Goal: Information Seeking & Learning: Learn about a topic

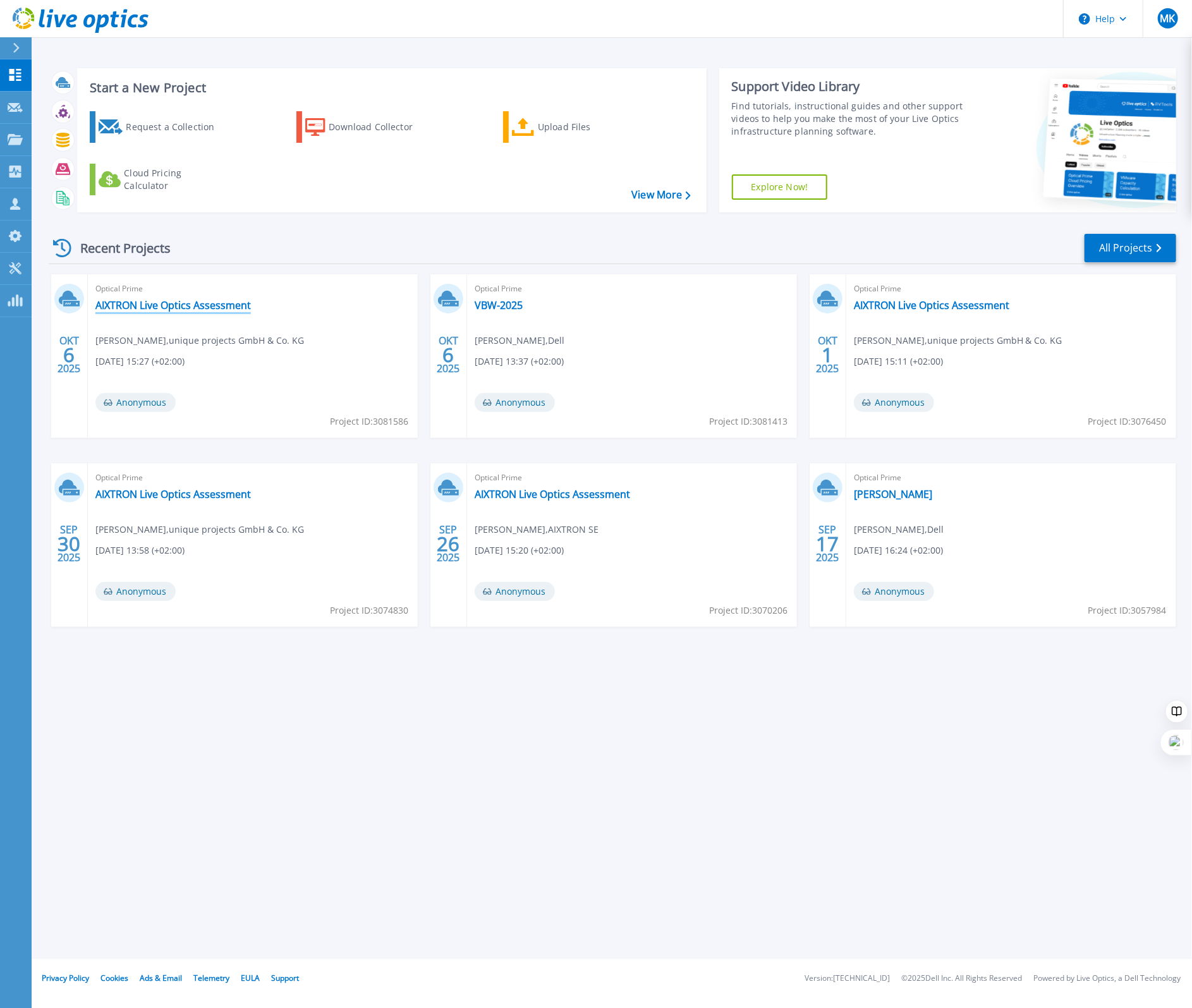
click at [154, 308] on link "AIXTRON Live Optics Assessment" at bounding box center [173, 305] width 156 height 13
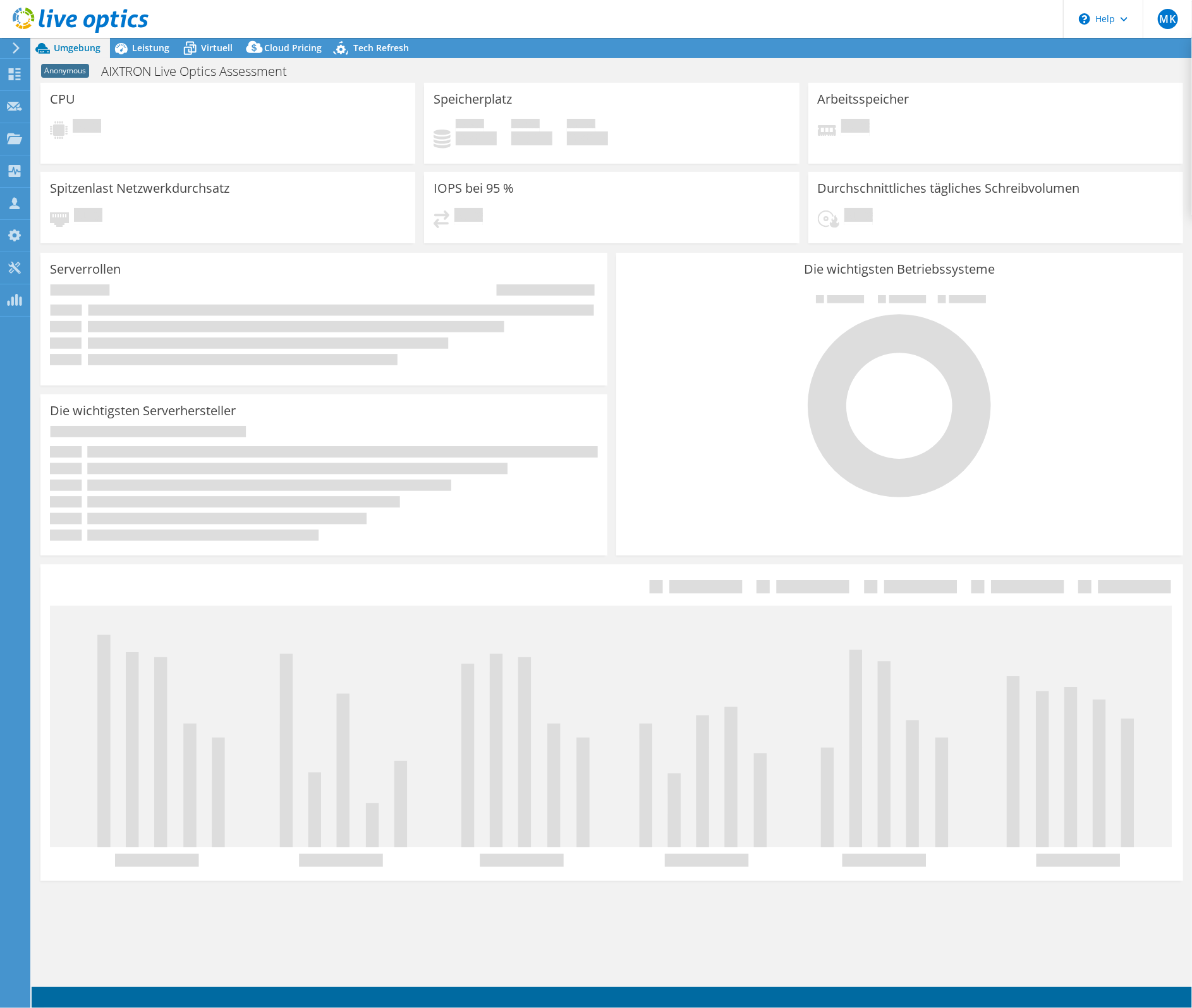
select select "USD"
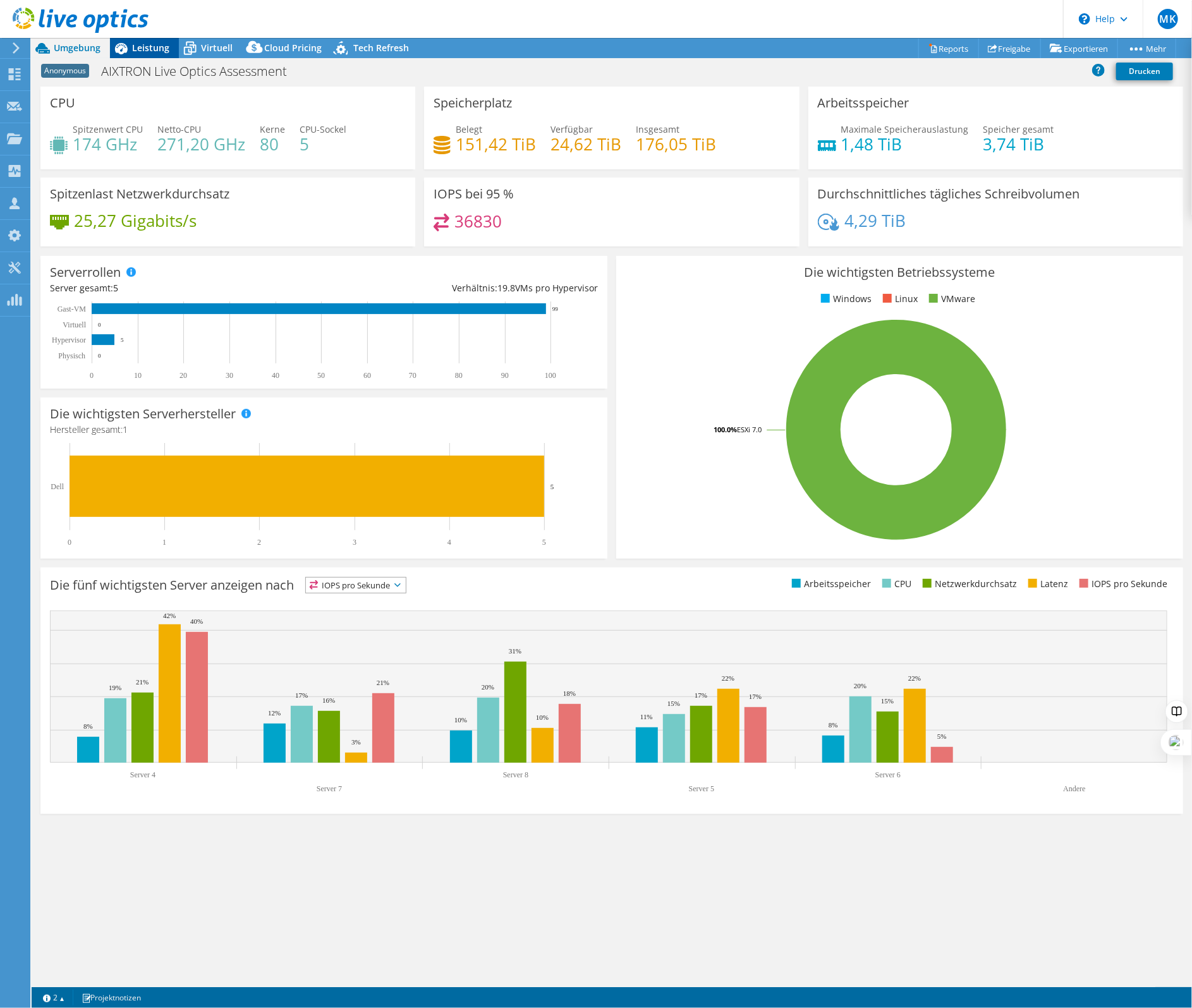
click at [154, 46] on span "Leistung" at bounding box center [150, 48] width 37 height 12
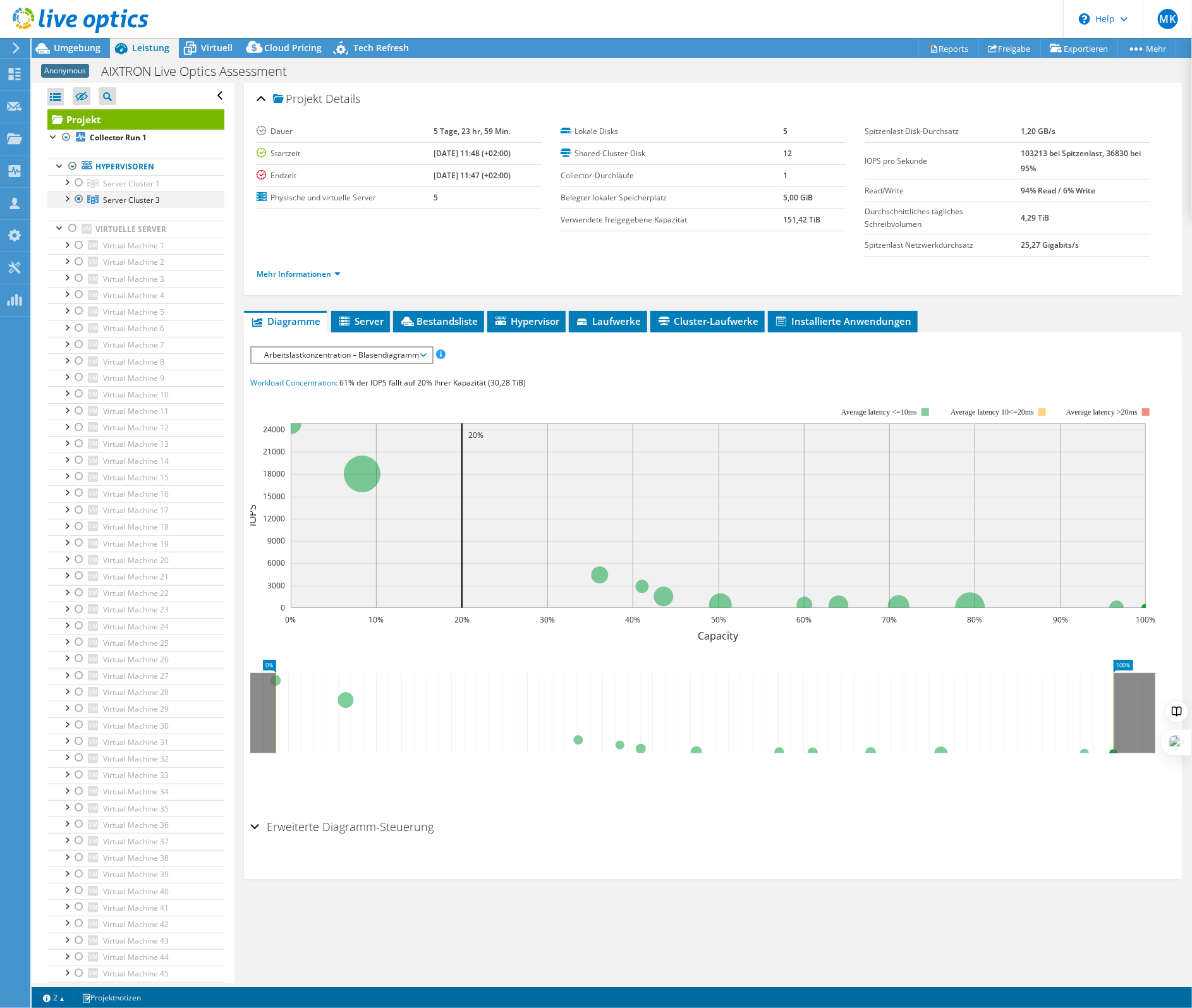
click at [68, 200] on div at bounding box center [66, 197] width 13 height 13
click at [124, 203] on span "Server Cluster 3" at bounding box center [131, 200] width 57 height 11
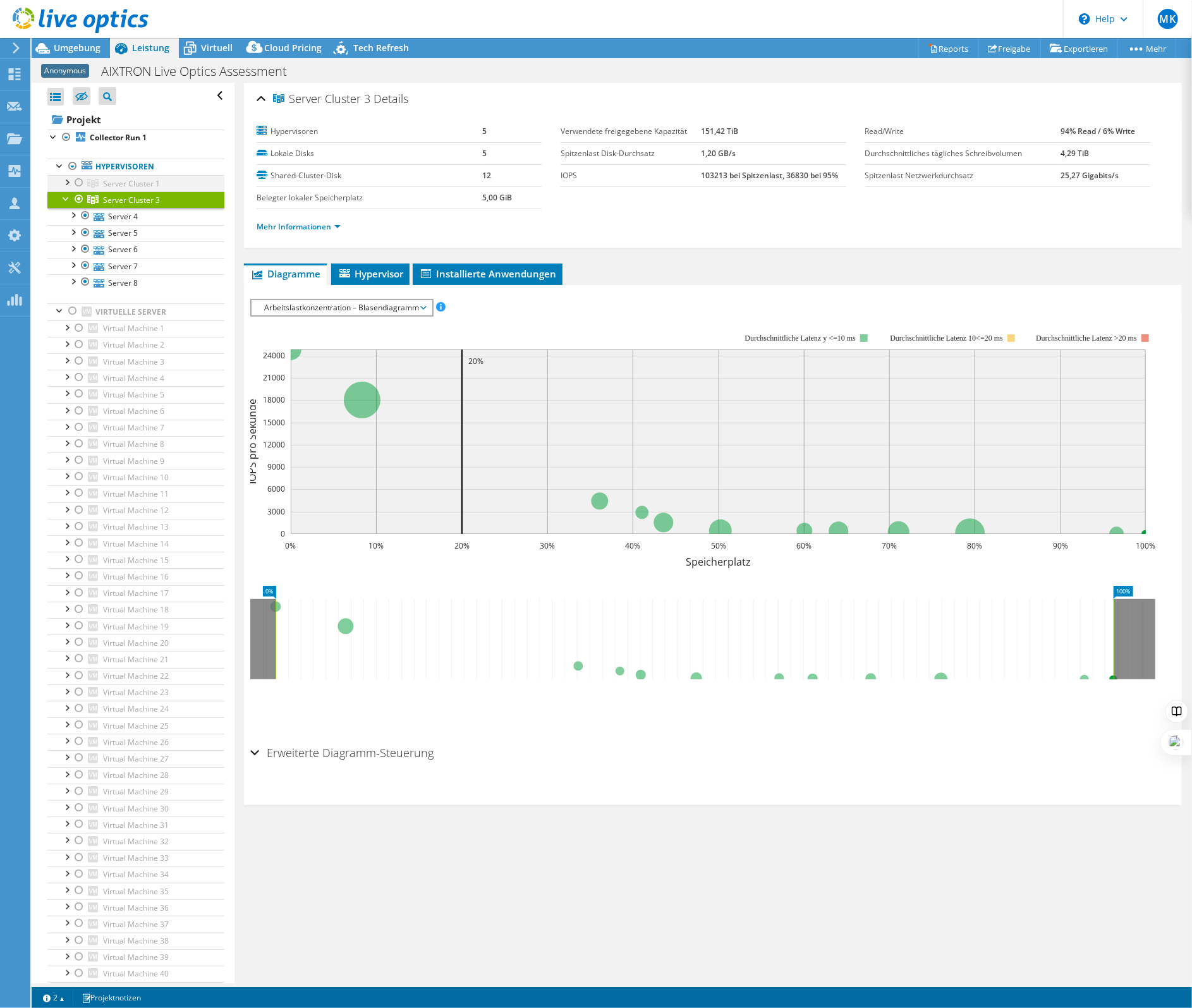
click at [68, 183] on div at bounding box center [66, 181] width 13 height 13
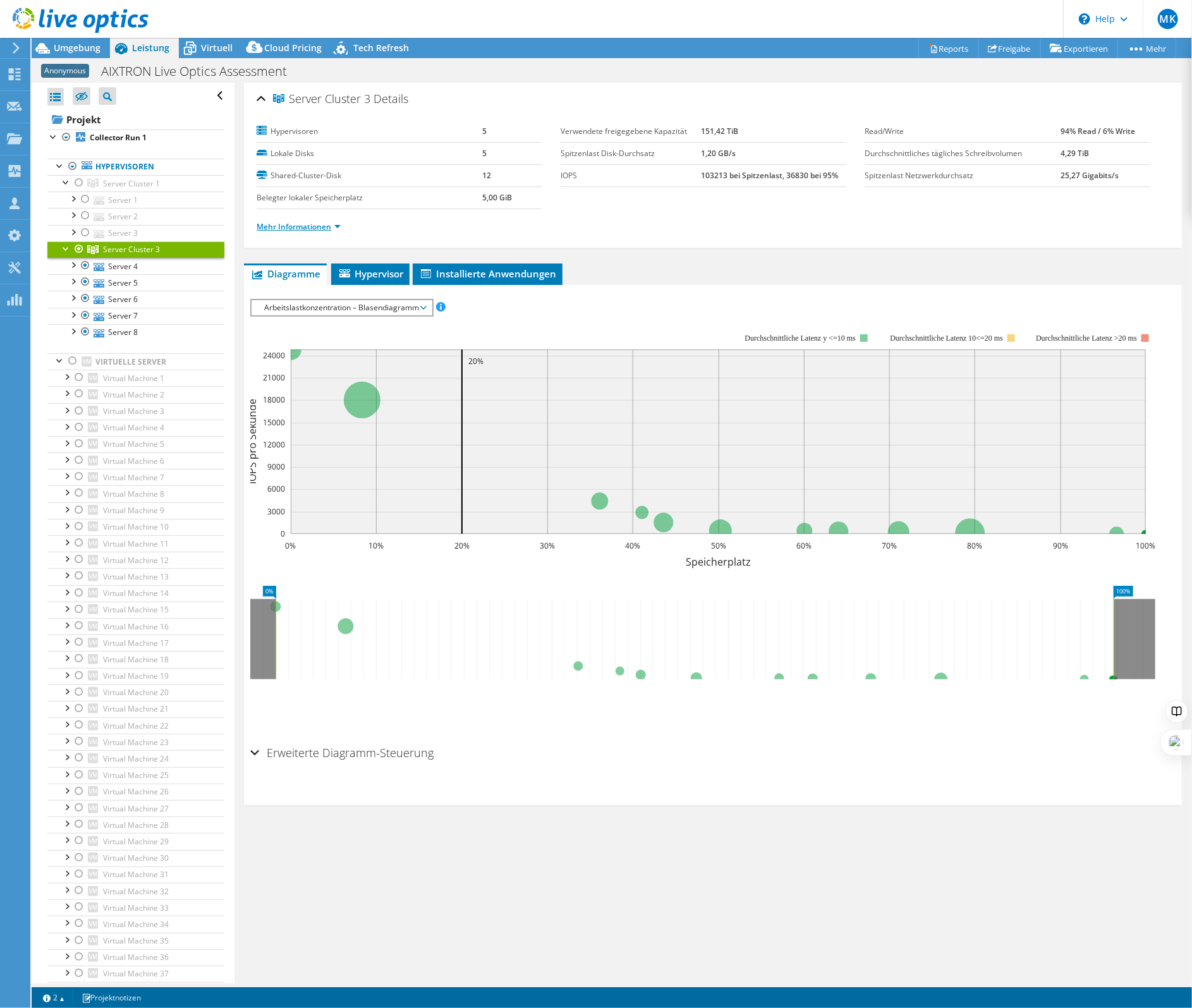
click at [305, 226] on link "Mehr Informationen" at bounding box center [298, 226] width 84 height 11
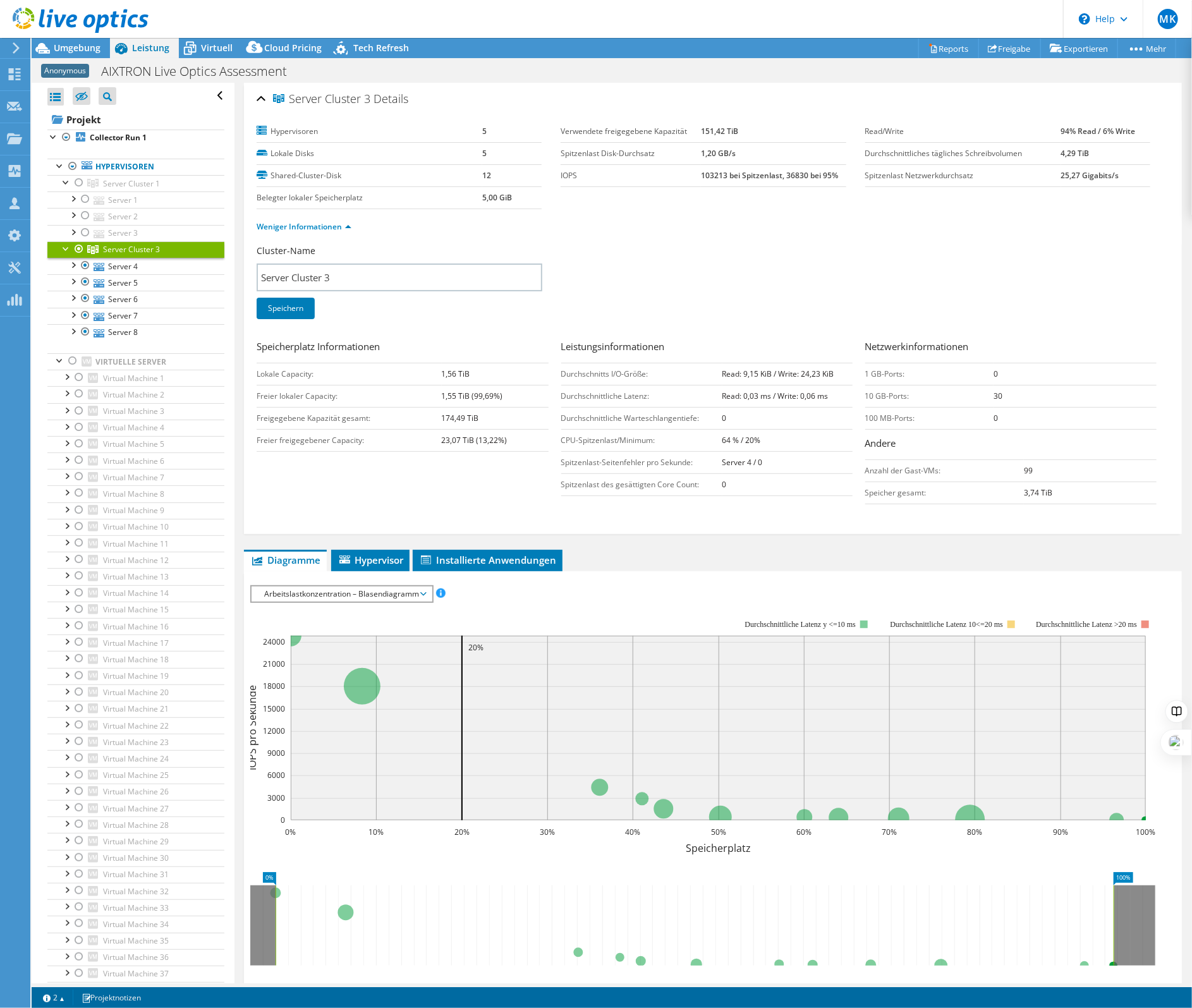
drag, startPoint x: 469, startPoint y: 203, endPoint x: 510, endPoint y: 198, distance: 41.3
click at [510, 198] on tr "Belegter lokaler [STREET_ADDRESS]" at bounding box center [399, 197] width 285 height 22
click at [510, 198] on td "5,00 GiB" at bounding box center [512, 197] width 59 height 22
click at [519, 194] on td "5,00 GiB" at bounding box center [512, 197] width 59 height 22
click at [522, 194] on td "5,00 GiB" at bounding box center [512, 197] width 59 height 22
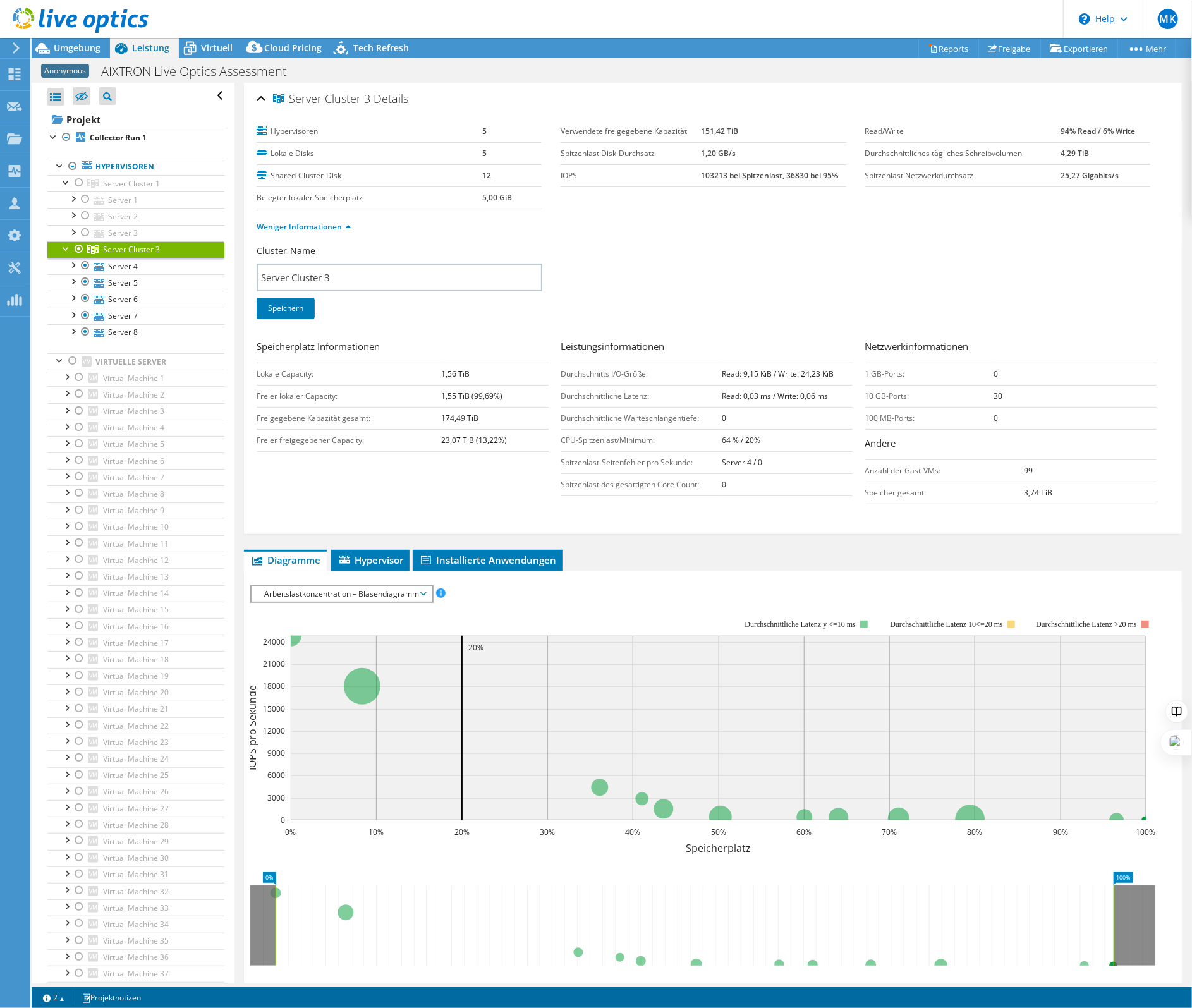
drag, startPoint x: 522, startPoint y: 194, endPoint x: 464, endPoint y: 198, distance: 58.1
click at [464, 198] on tr "Belegter lokaler [STREET_ADDRESS]" at bounding box center [399, 197] width 285 height 22
click at [464, 198] on label "Belegter lokaler Speicherplatz" at bounding box center [369, 197] width 226 height 13
click at [462, 198] on label "Belegter lokaler Speicherplatz" at bounding box center [369, 197] width 226 height 13
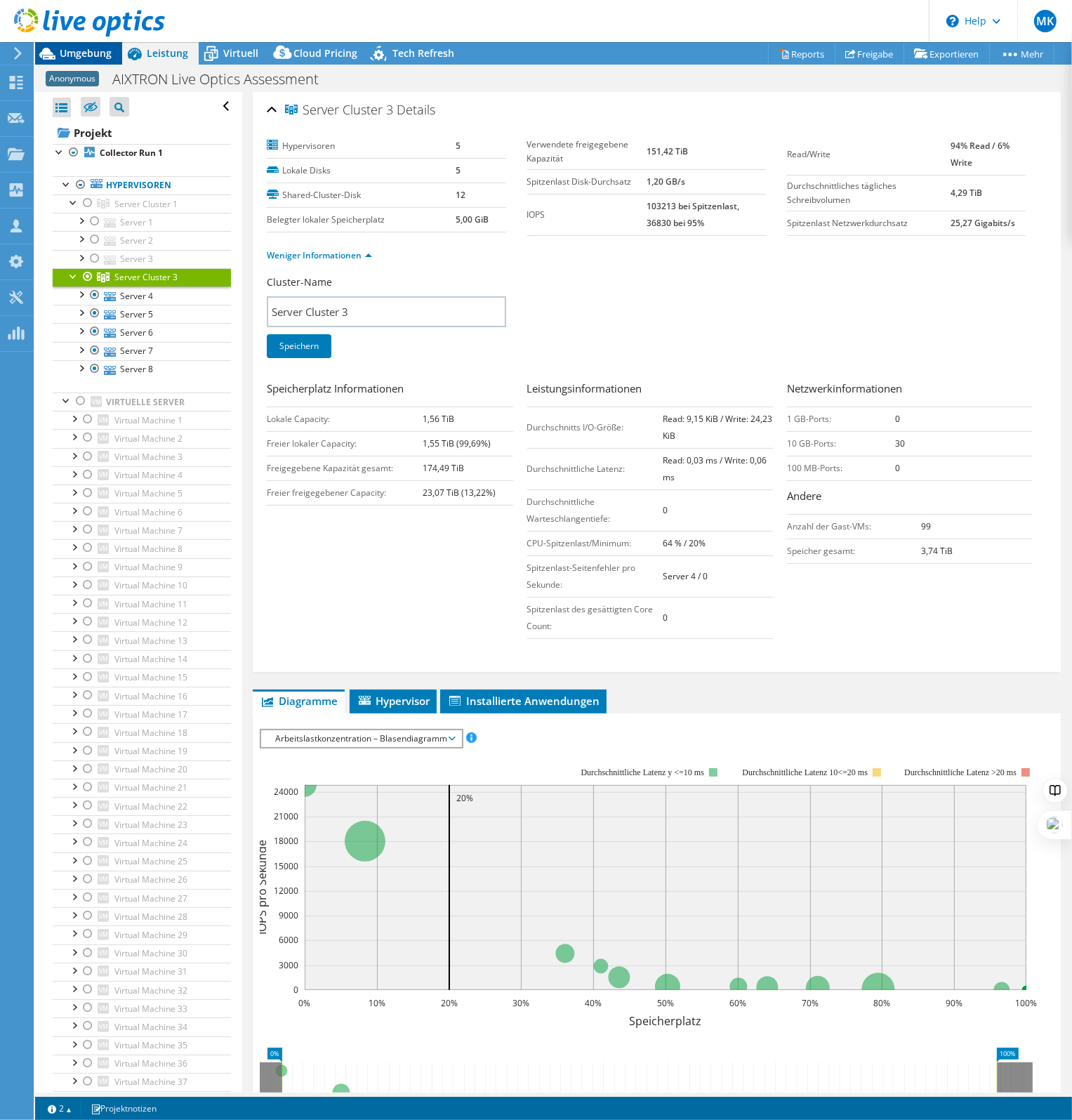
click at [60, 54] on span "Umgebung" at bounding box center [85, 53] width 52 height 14
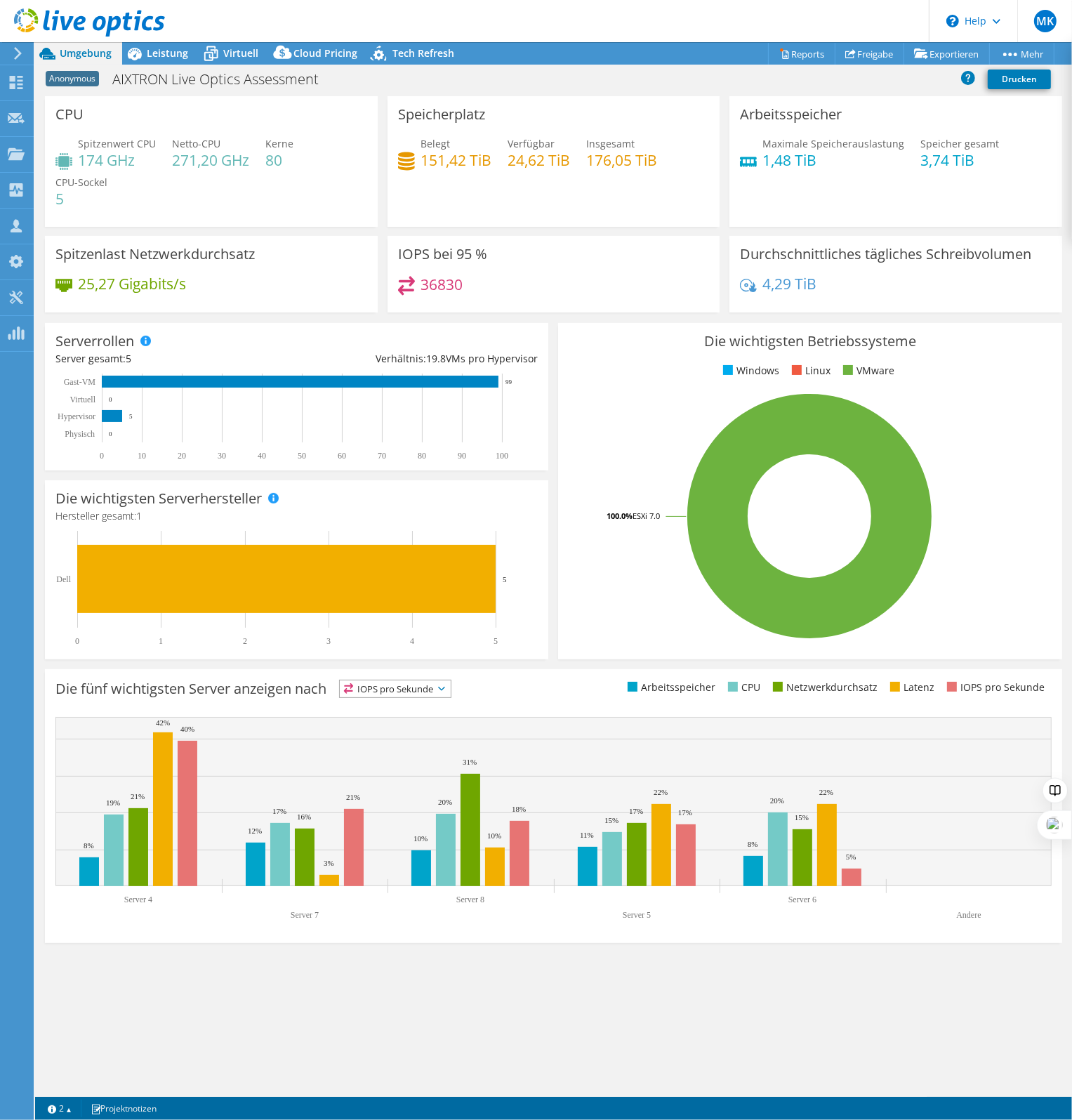
click at [99, 53] on span "Umgebung" at bounding box center [85, 53] width 52 height 14
click at [162, 56] on span "Leistung" at bounding box center [167, 53] width 41 height 14
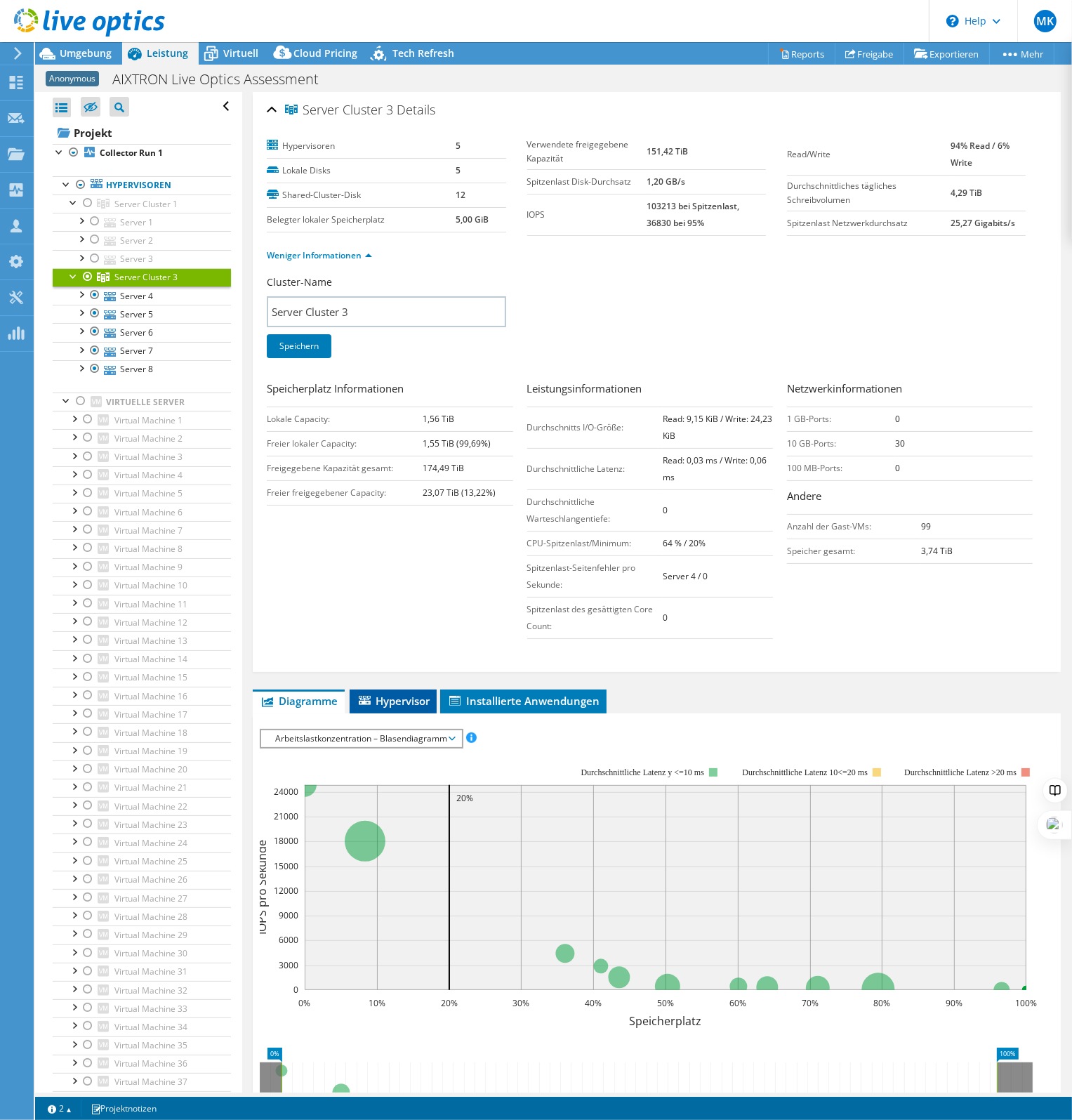
click at [415, 708] on li "Hypervisor" at bounding box center [393, 702] width 87 height 24
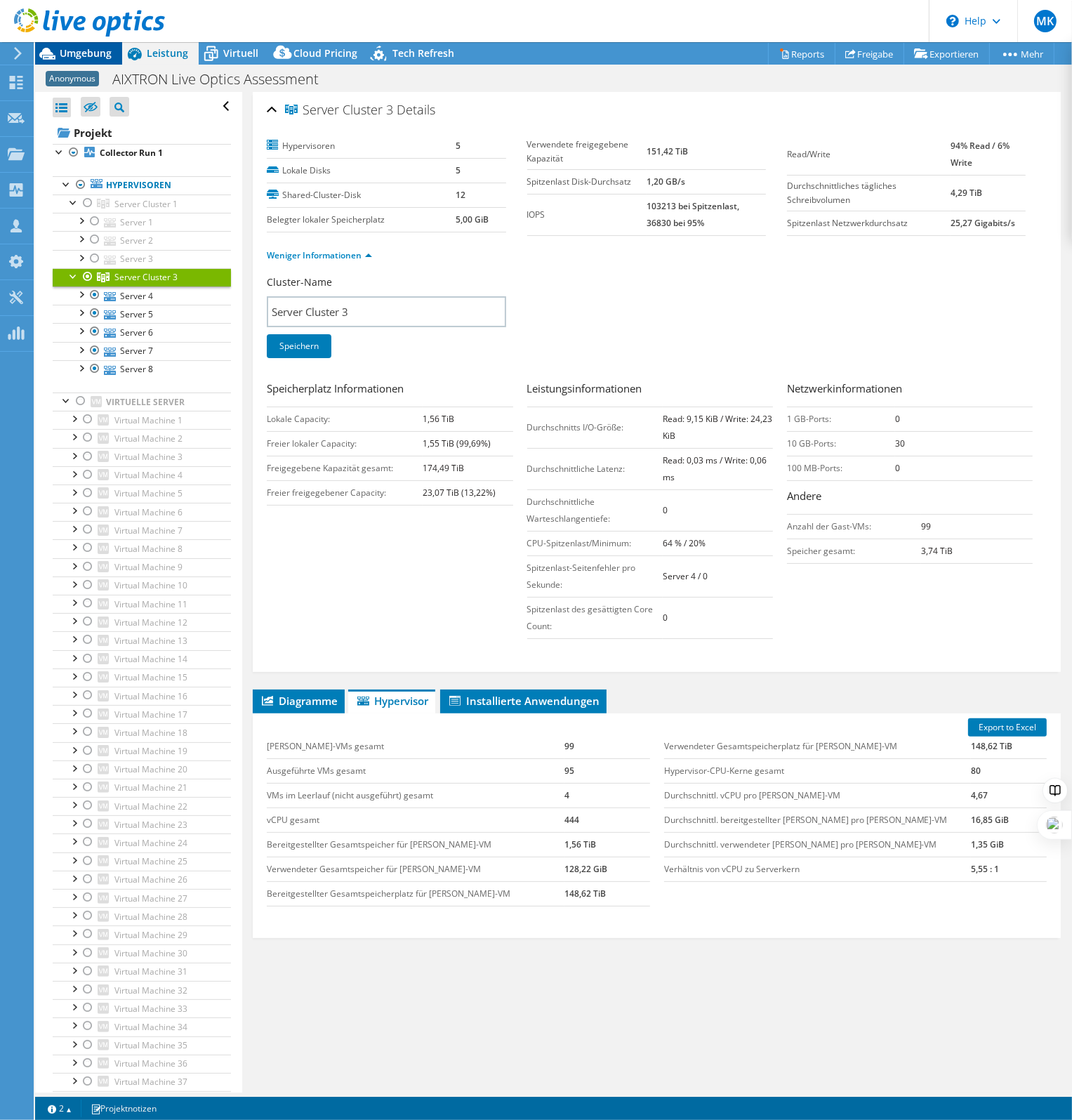
click at [84, 47] on span "Umgebung" at bounding box center [85, 53] width 52 height 14
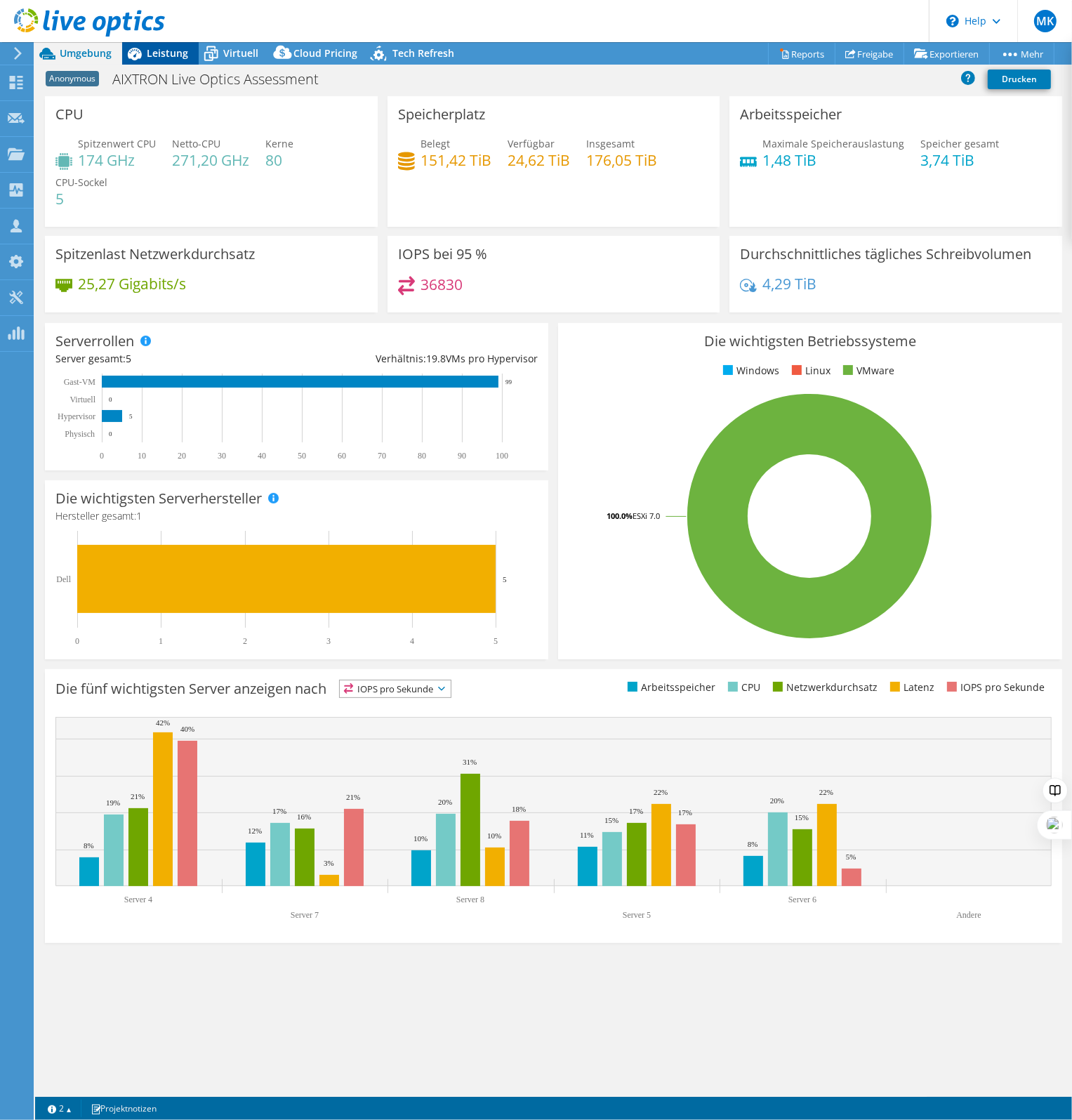
click at [146, 56] on icon at bounding box center [134, 53] width 25 height 25
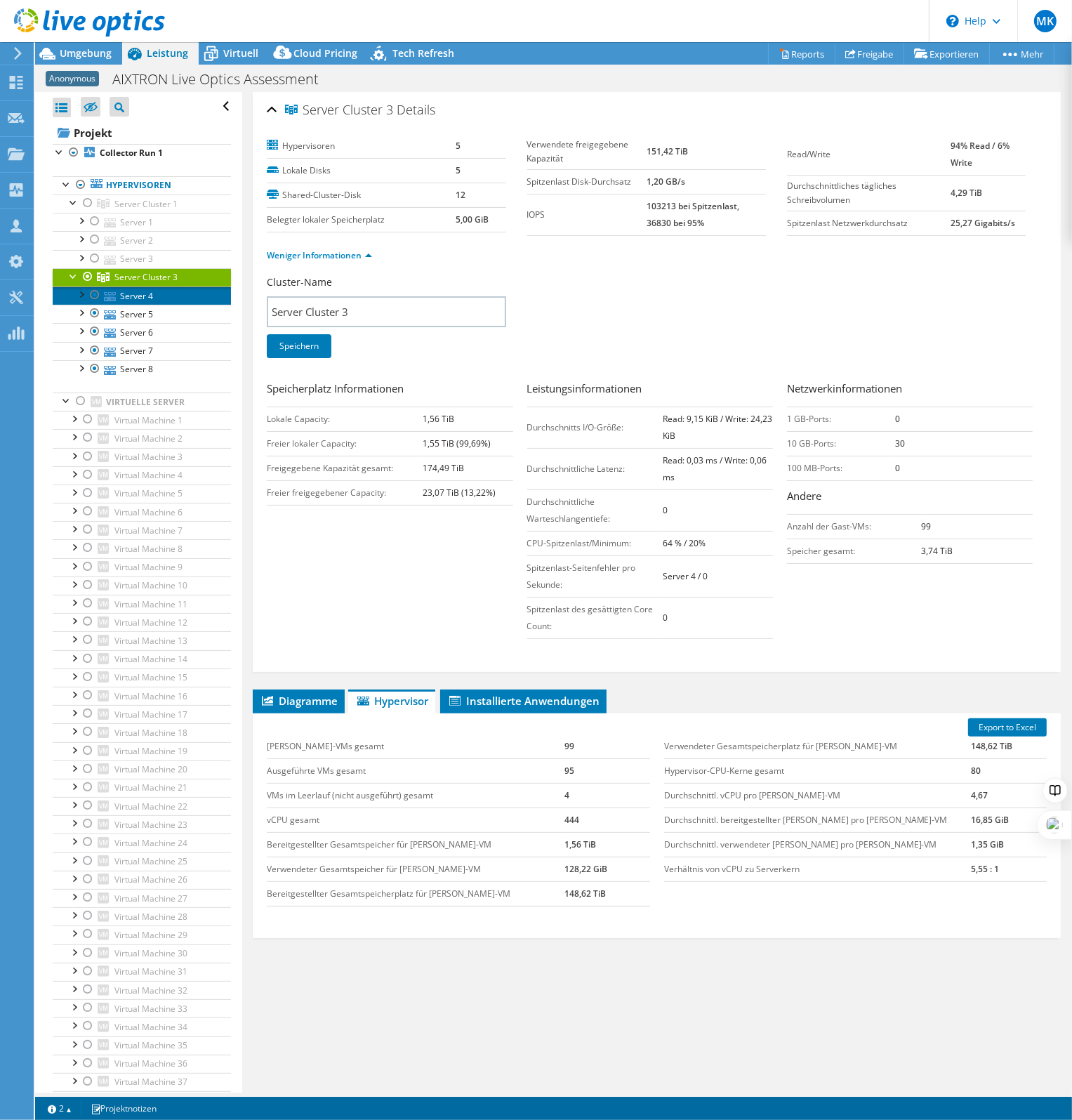
click at [134, 301] on link "Server 4" at bounding box center [141, 295] width 178 height 18
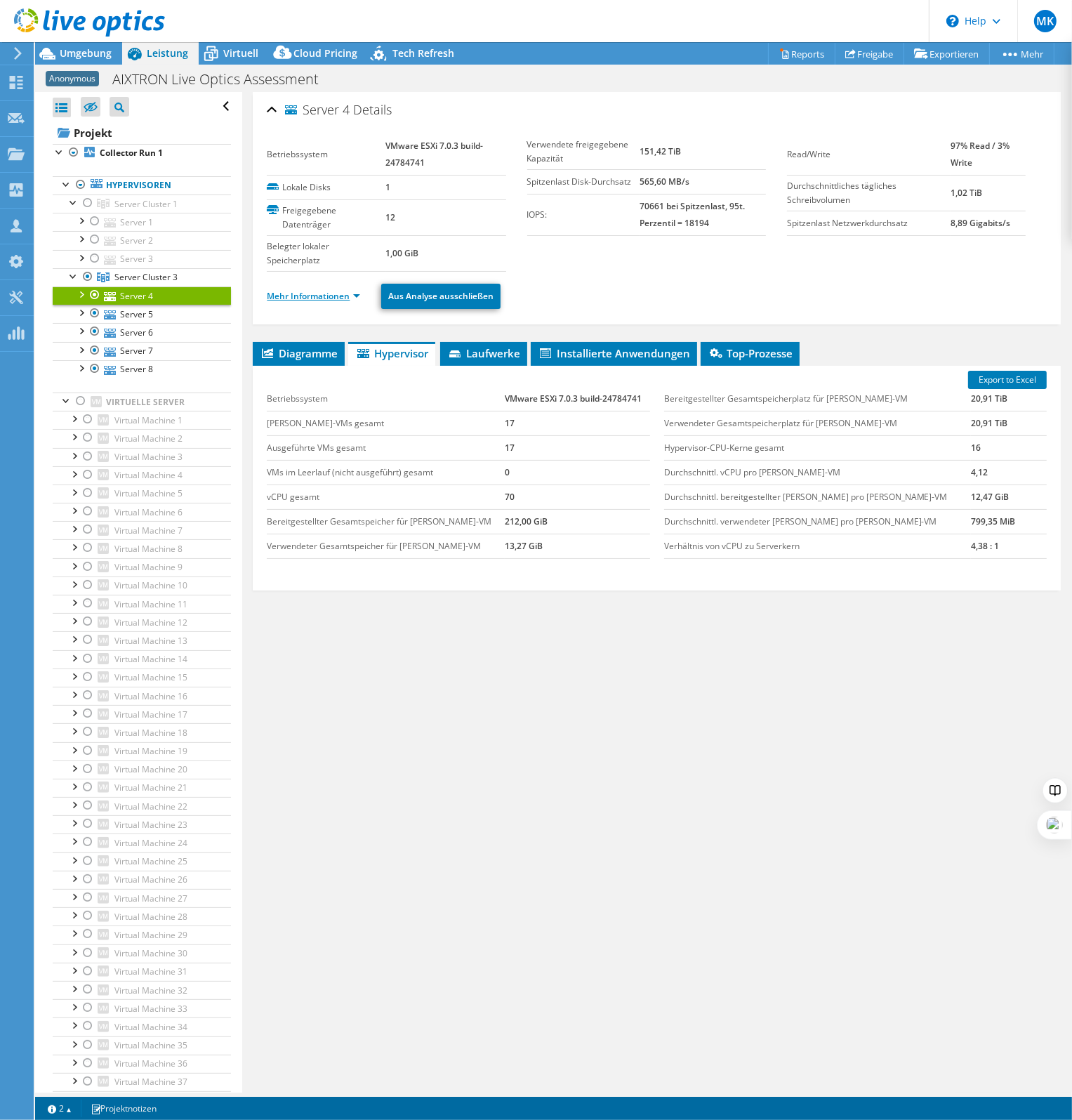
click at [311, 298] on link "Mehr Informationen" at bounding box center [313, 296] width 93 height 12
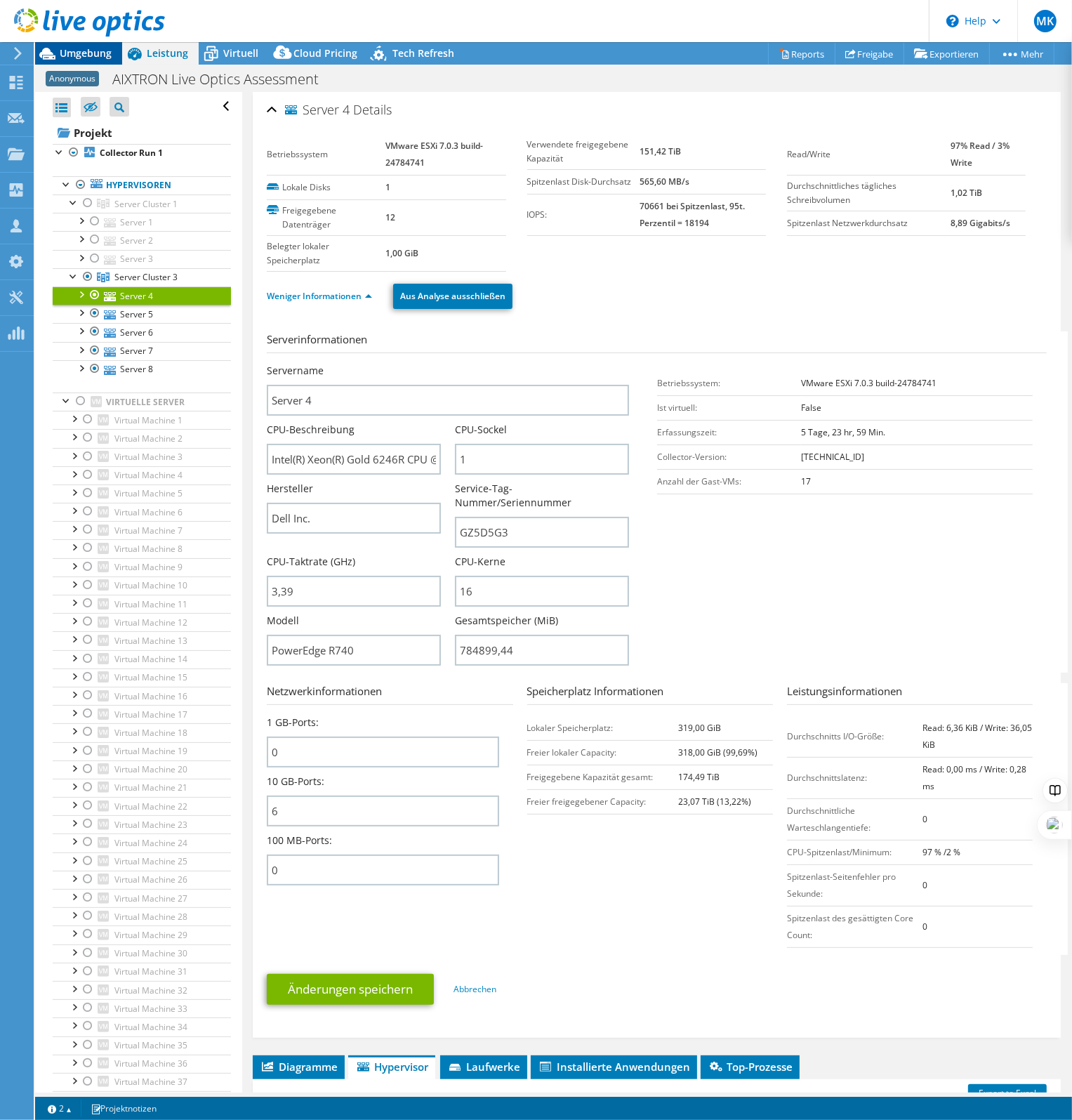
click at [70, 50] on span "Umgebung" at bounding box center [85, 53] width 52 height 14
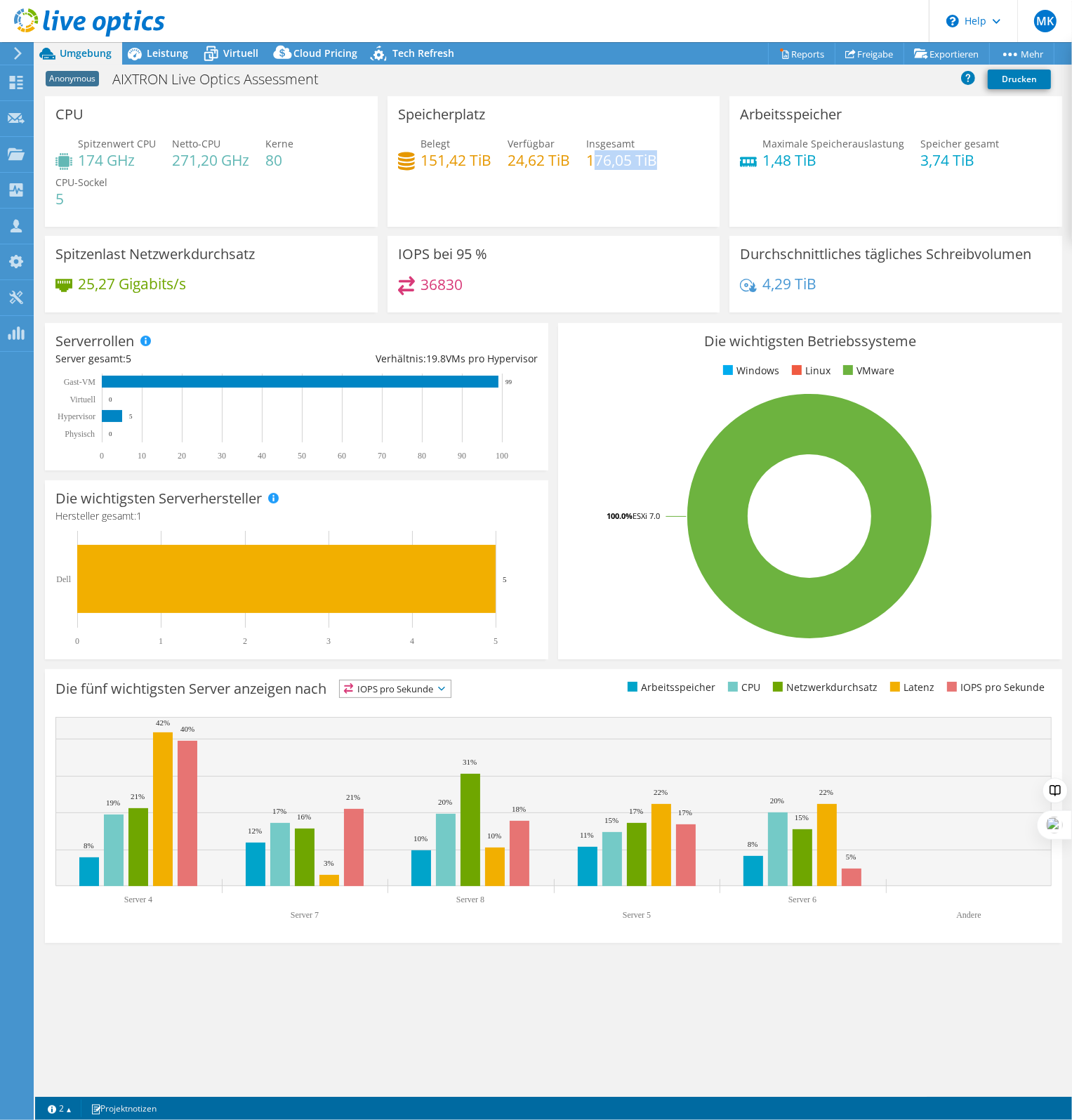
drag, startPoint x: 591, startPoint y: 160, endPoint x: 698, endPoint y: 157, distance: 107.0
click at [698, 157] on div "Belegt 151,42 TiB Verfügbar 24,62 TiB Insgesamt 176,05 TiB" at bounding box center [554, 158] width 312 height 46
drag, startPoint x: 698, startPoint y: 157, endPoint x: 642, endPoint y: 165, distance: 56.6
click at [643, 165] on h4 "176,05 TiB" at bounding box center [621, 160] width 71 height 16
drag, startPoint x: 421, startPoint y: 158, endPoint x: 491, endPoint y: 157, distance: 70.0
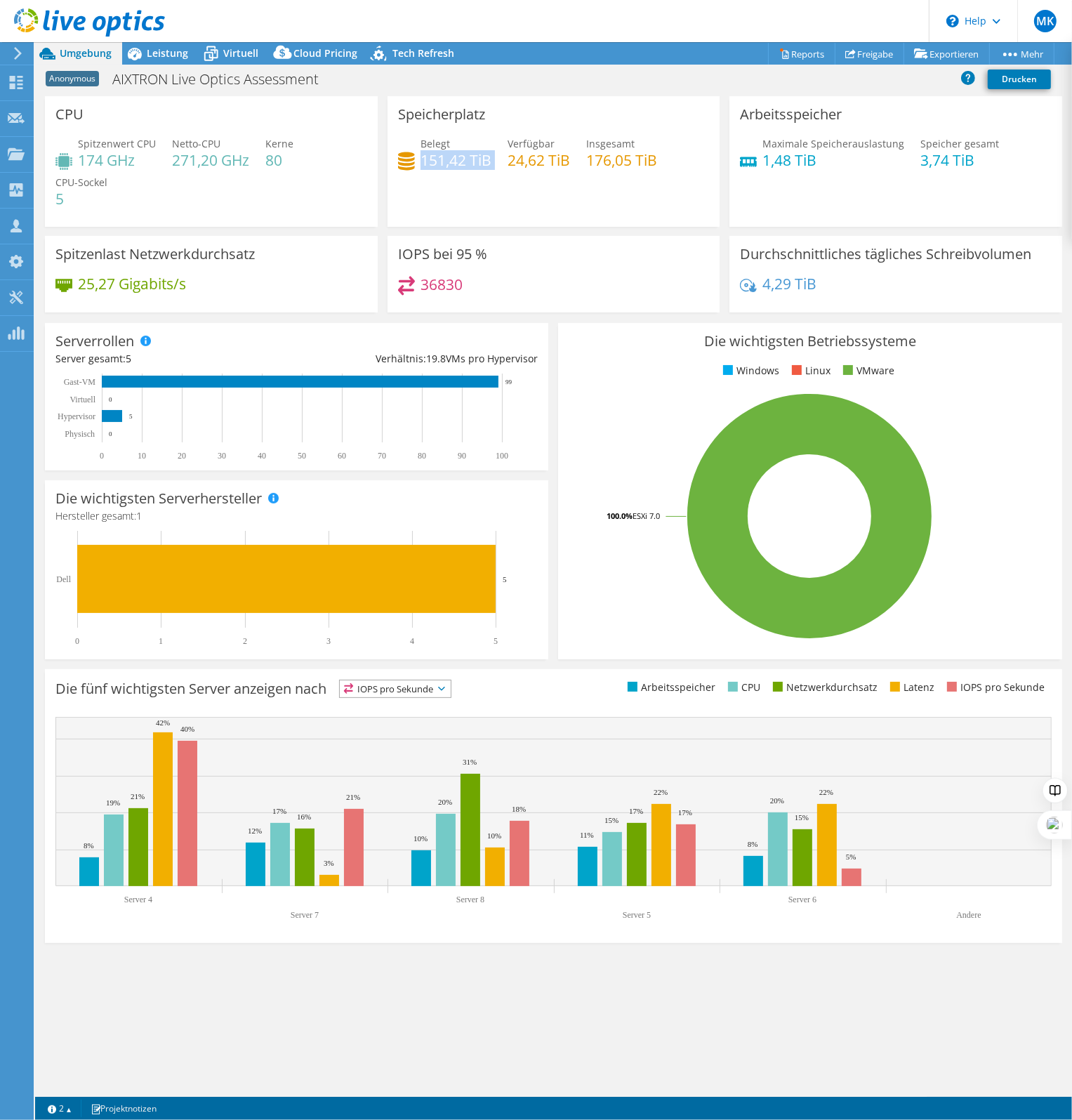
click at [491, 157] on div "Belegt 151,42 TiB Verfügbar 24,62 TiB Insgesamt 176,05 TiB" at bounding box center [554, 158] width 312 height 46
drag, startPoint x: 491, startPoint y: 157, endPoint x: 448, endPoint y: 165, distance: 43.7
click at [457, 165] on h4 "151,42 TiB" at bounding box center [456, 160] width 71 height 16
click at [422, 159] on h4 "151,42 TiB" at bounding box center [456, 160] width 71 height 16
click at [424, 159] on h4 "151,42 TiB" at bounding box center [456, 160] width 71 height 16
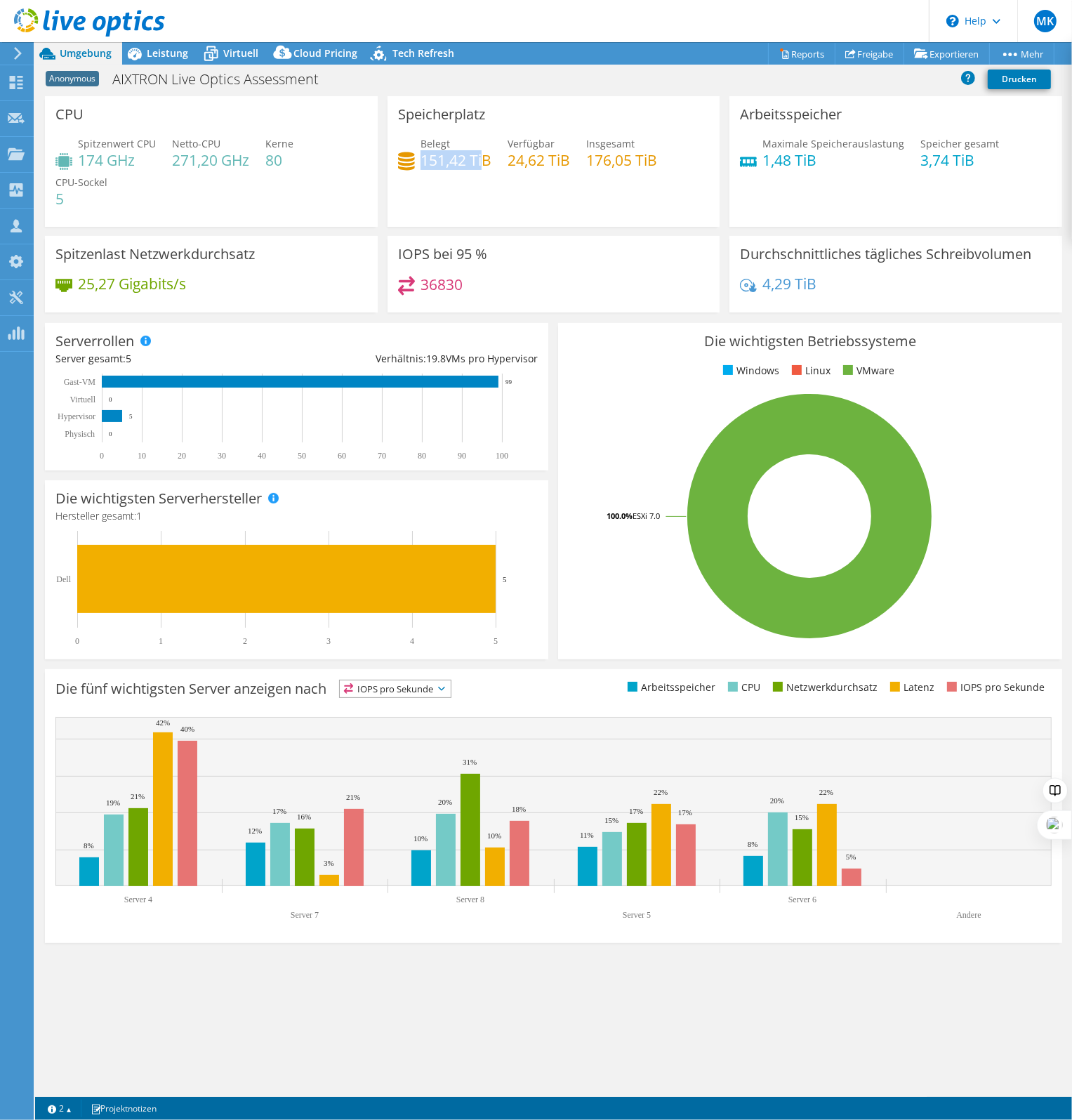
drag, startPoint x: 424, startPoint y: 162, endPoint x: 482, endPoint y: 160, distance: 58.0
click at [482, 160] on h4 "151,42 TiB" at bounding box center [456, 160] width 71 height 16
click at [177, 51] on span "Leistung" at bounding box center [167, 53] width 41 height 14
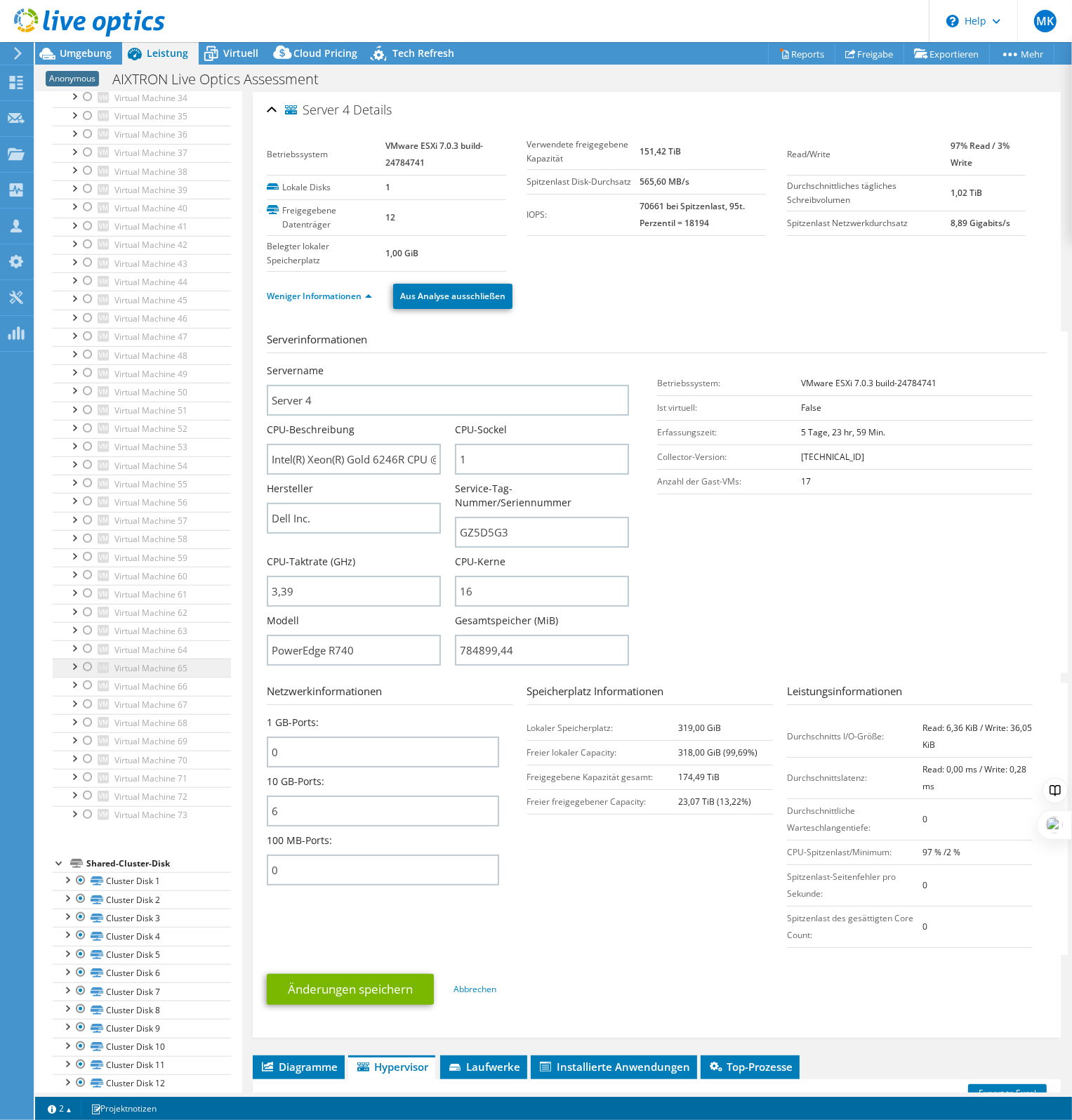
scroll to position [932, 0]
click at [125, 868] on link "Cluster Disk 1" at bounding box center [141, 877] width 178 height 18
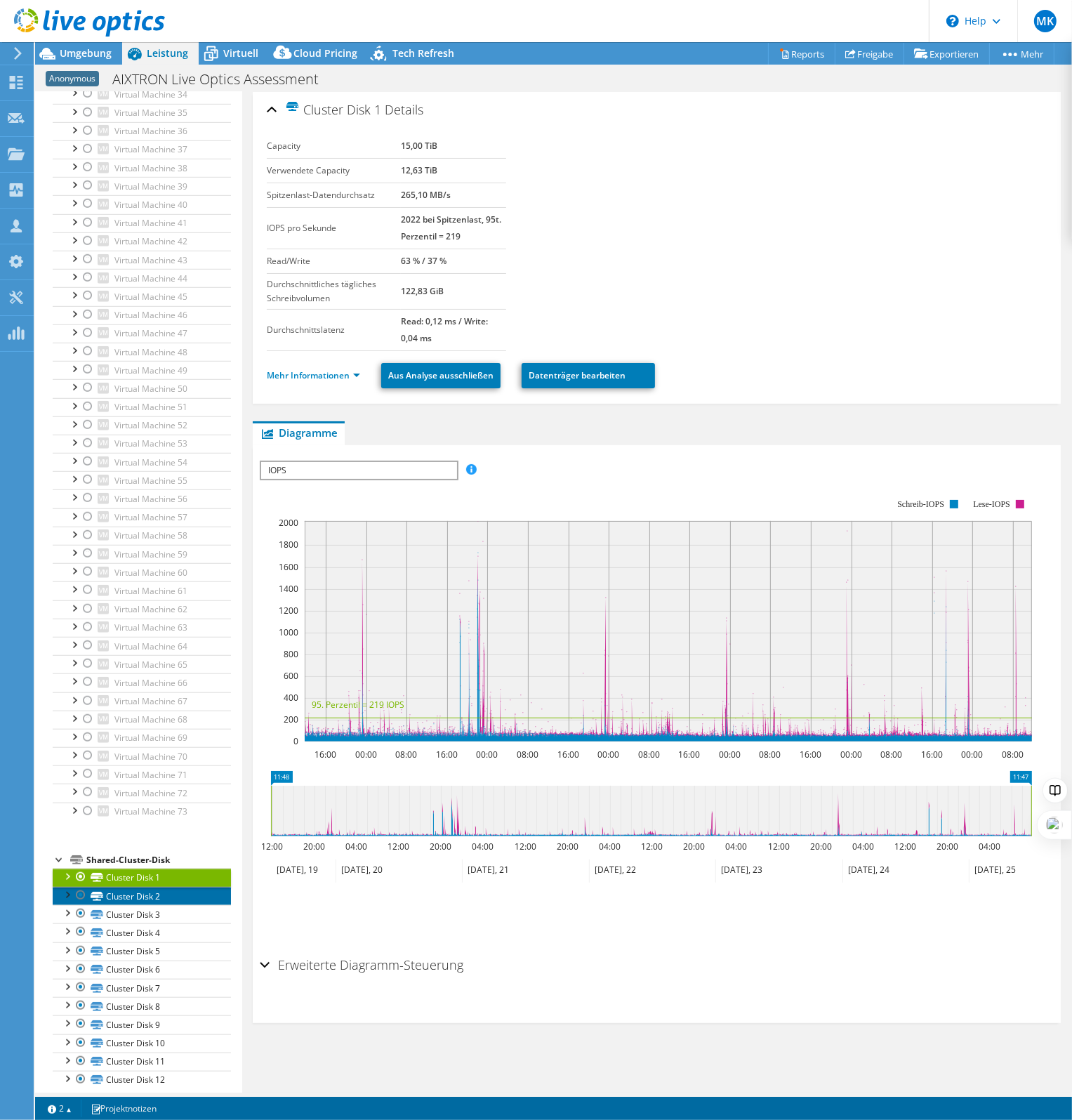
click at [138, 886] on link "Cluster Disk 2" at bounding box center [141, 895] width 178 height 18
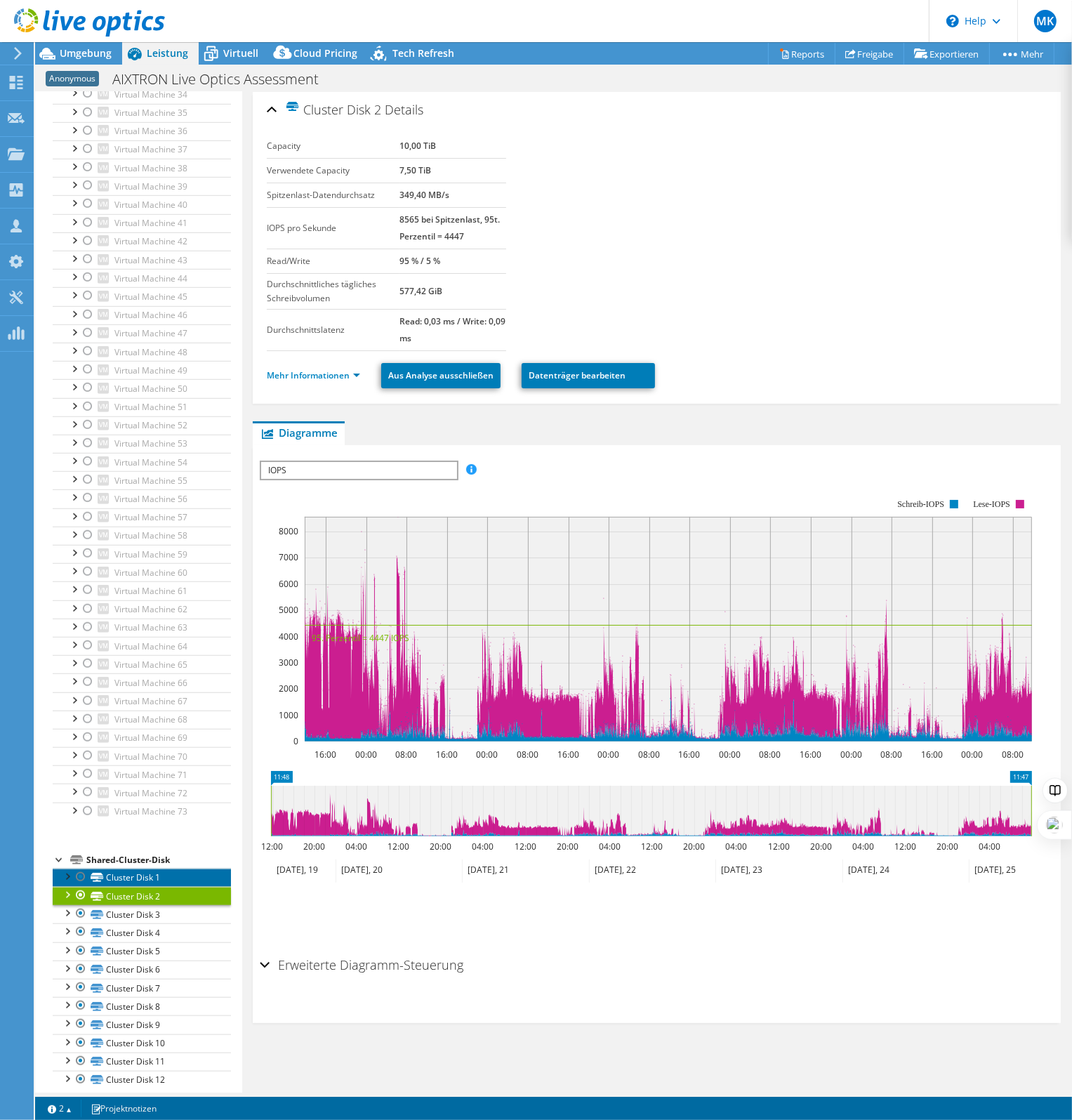
click at [161, 868] on link "Cluster Disk 1" at bounding box center [141, 877] width 178 height 18
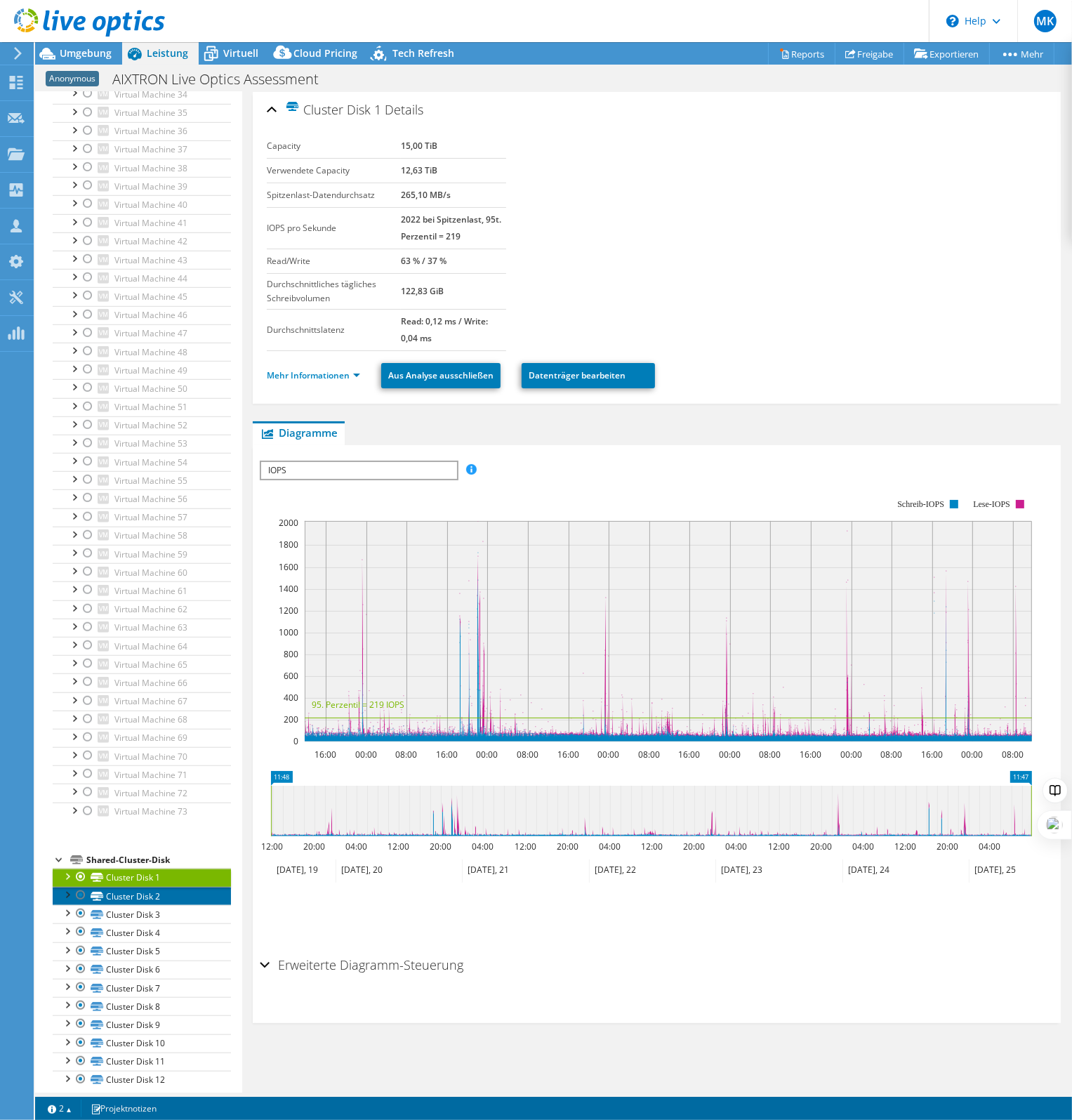
click at [152, 886] on link "Cluster Disk 2" at bounding box center [141, 895] width 178 height 18
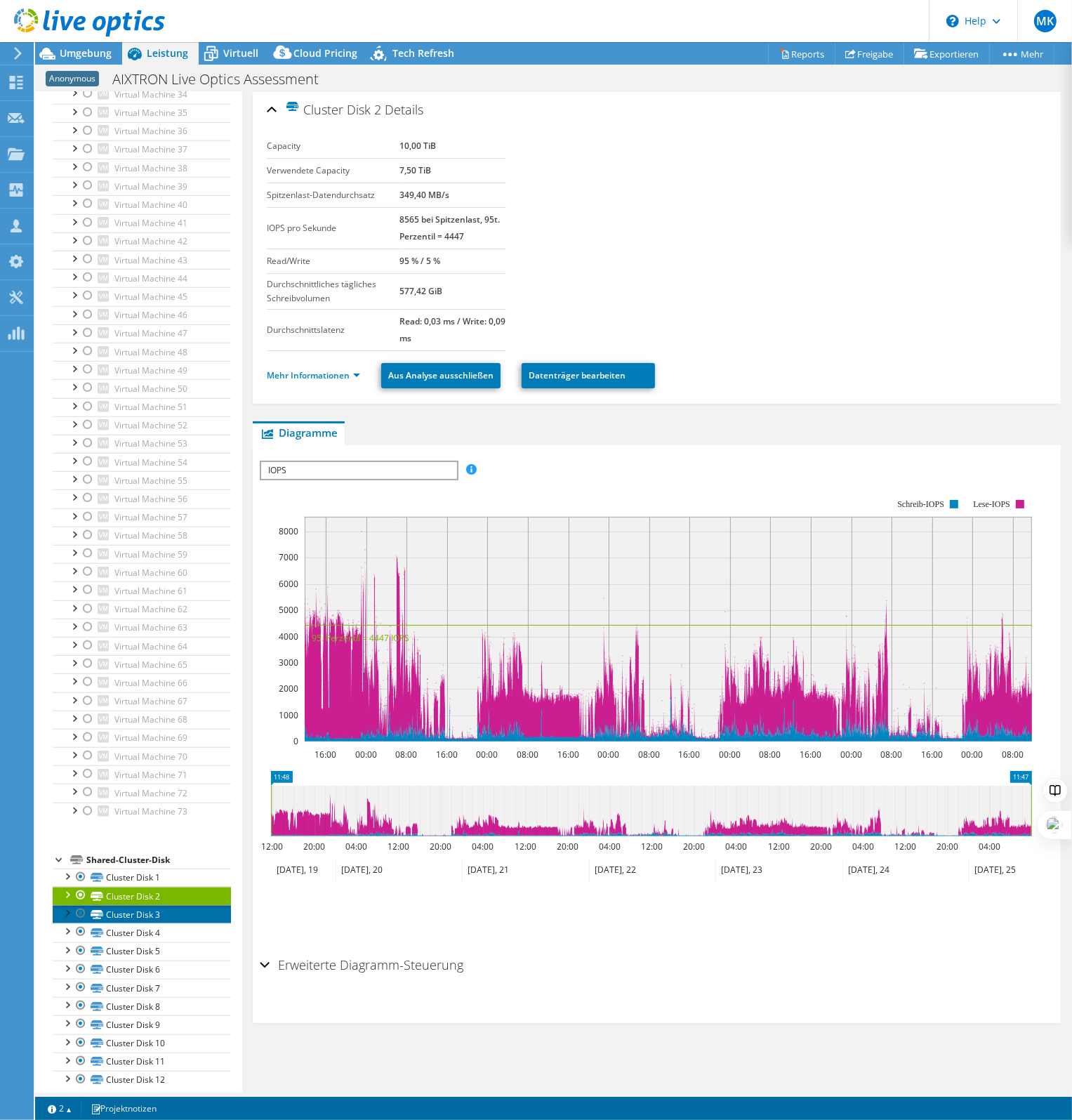
click at [138, 905] on link "Cluster Disk 3" at bounding box center [141, 914] width 178 height 18
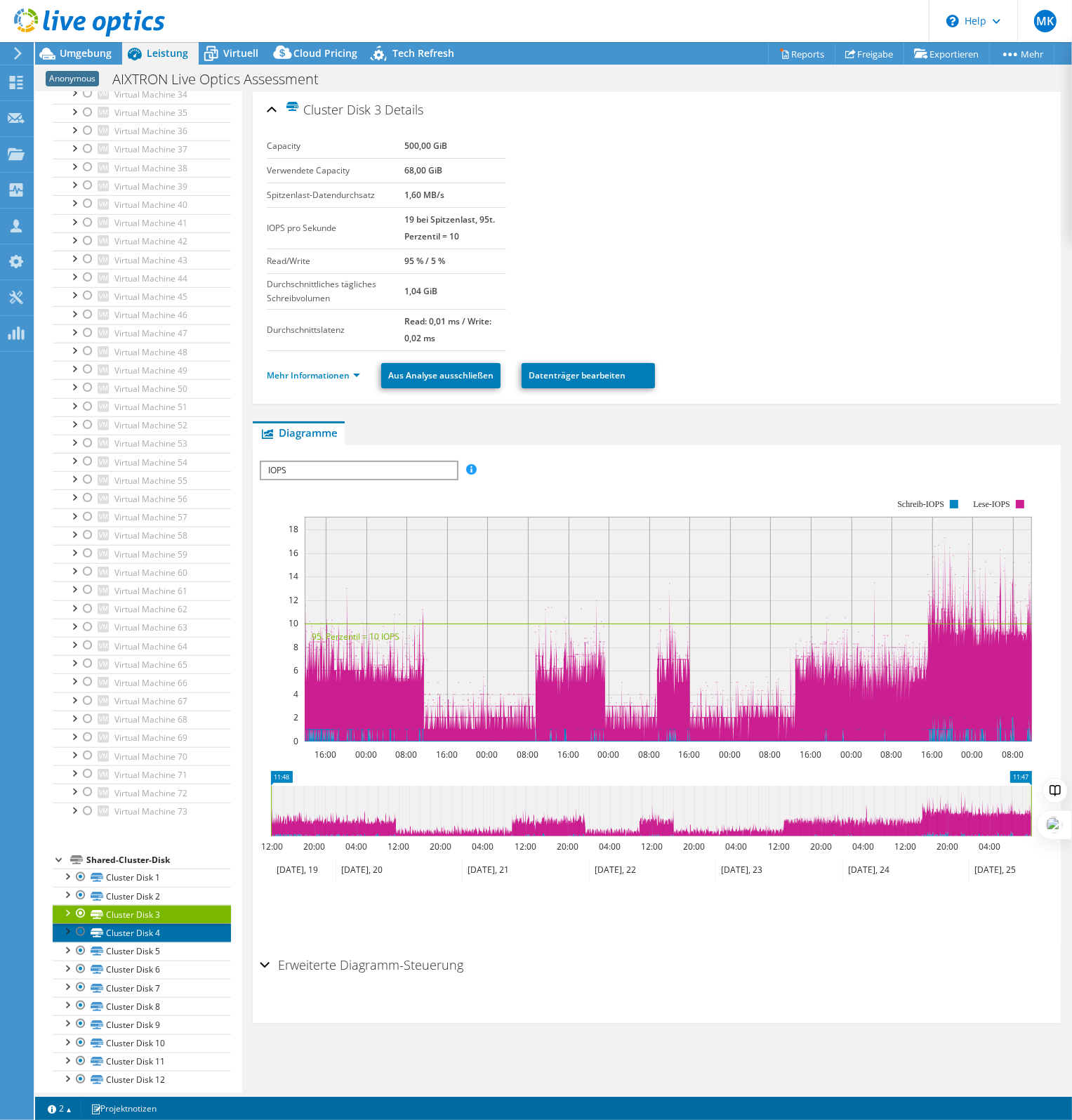
click at [123, 923] on link "Cluster Disk 4" at bounding box center [141, 932] width 178 height 18
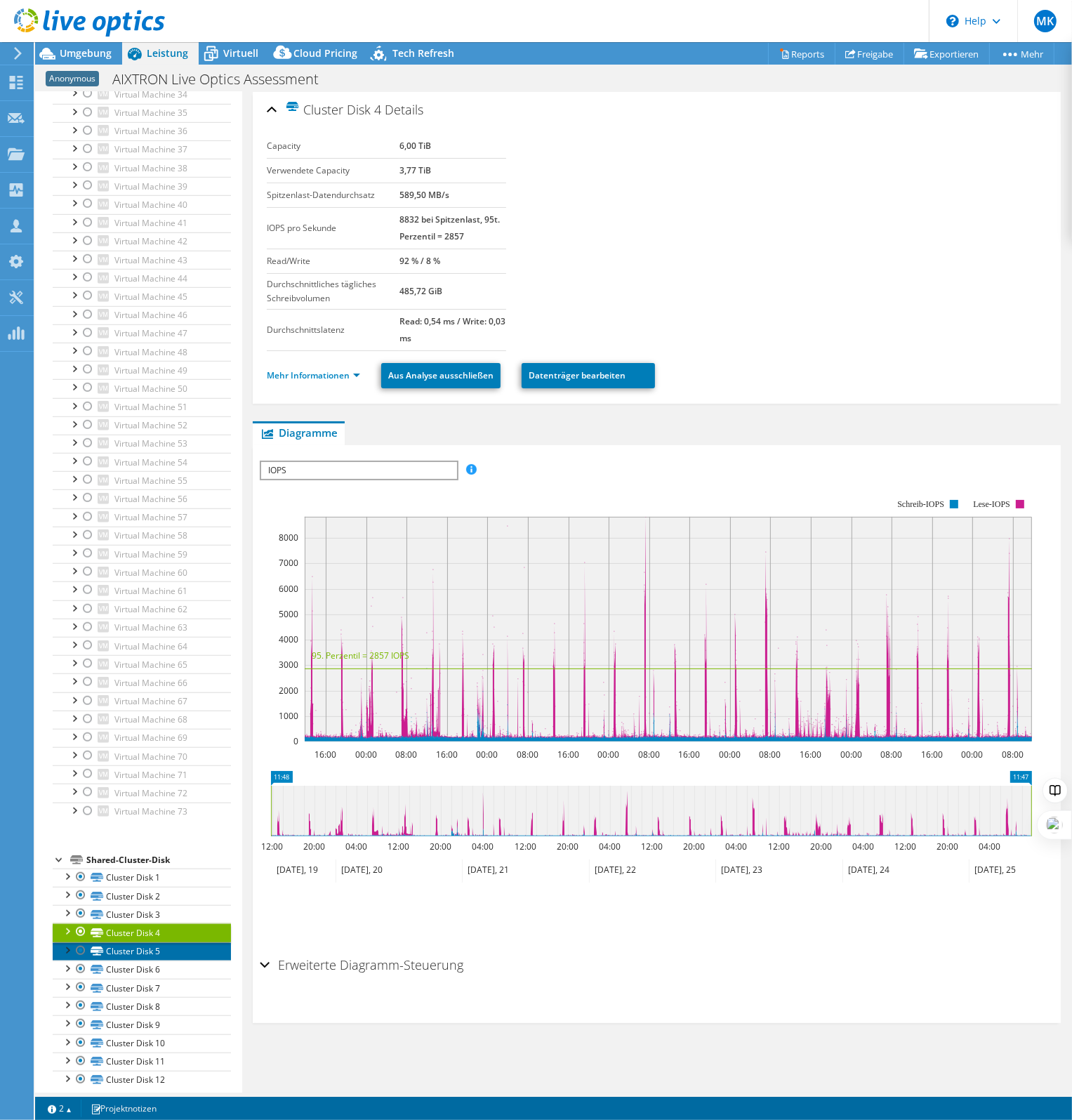
click at [128, 942] on link "Cluster Disk 5" at bounding box center [141, 951] width 178 height 18
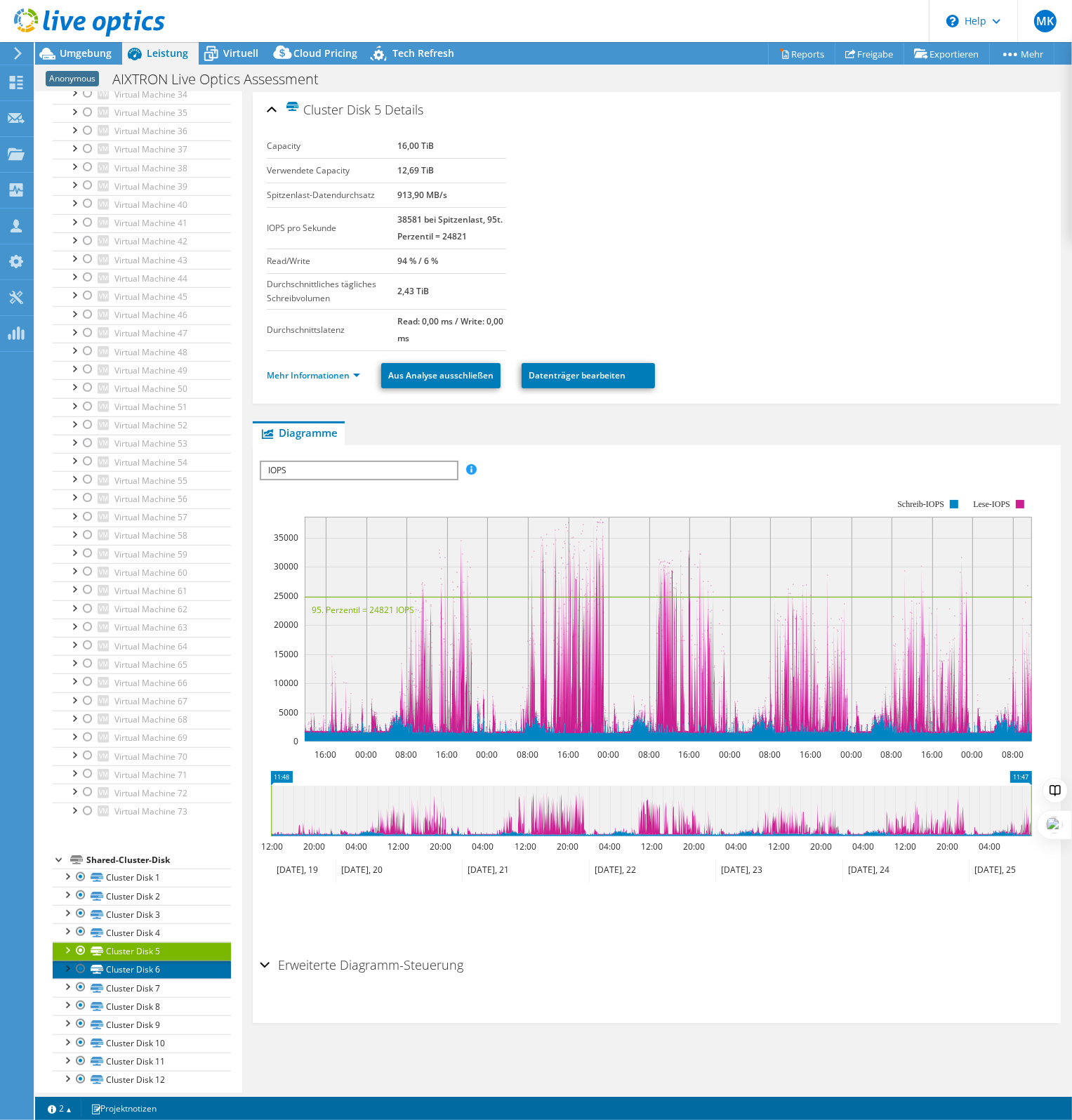
click at [119, 961] on link "Cluster Disk 6" at bounding box center [141, 970] width 178 height 18
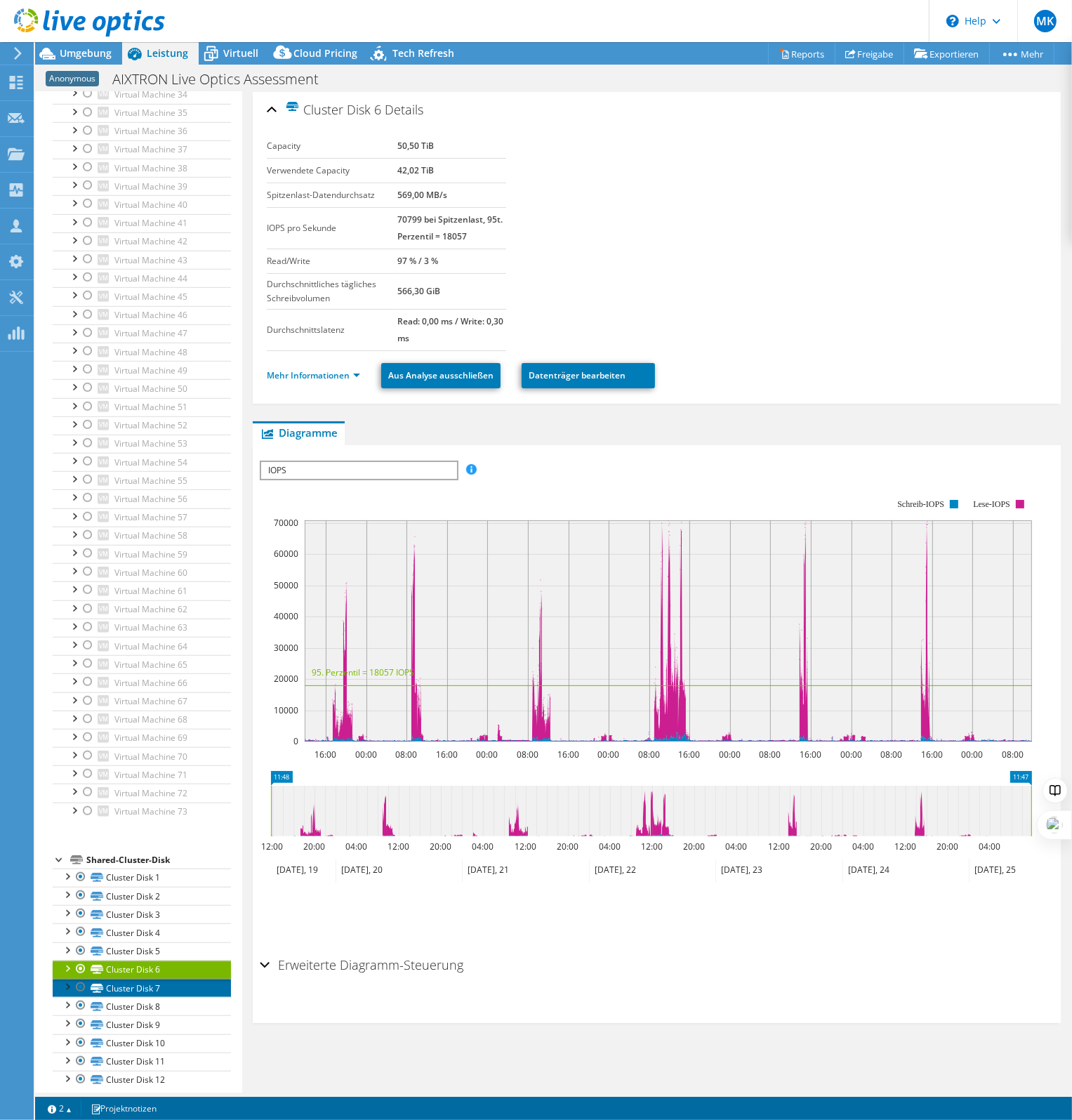
click at [145, 979] on link "Cluster Disk 7" at bounding box center [141, 988] width 178 height 18
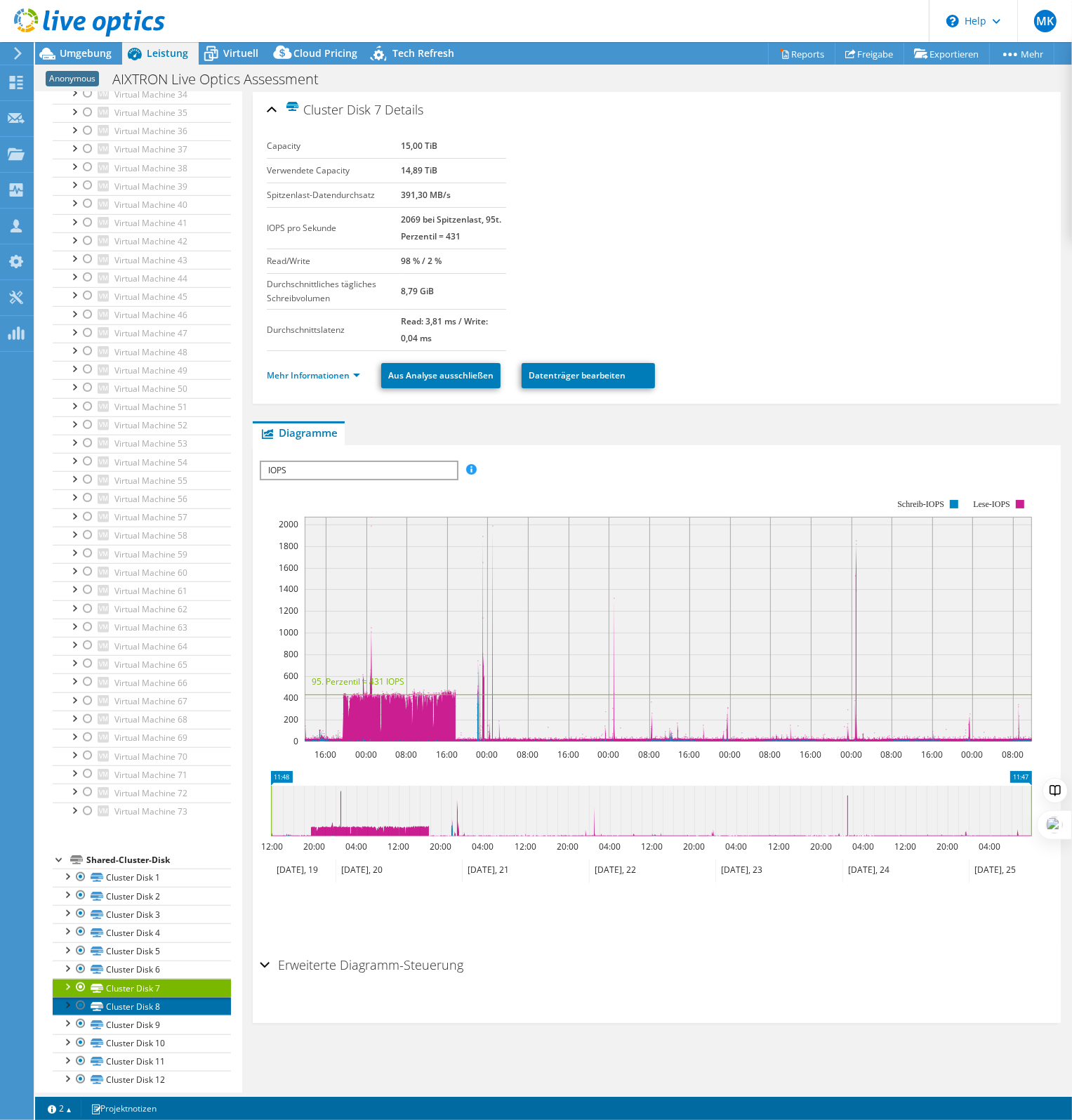
click at [123, 997] on link "Cluster Disk 8" at bounding box center [141, 1006] width 178 height 18
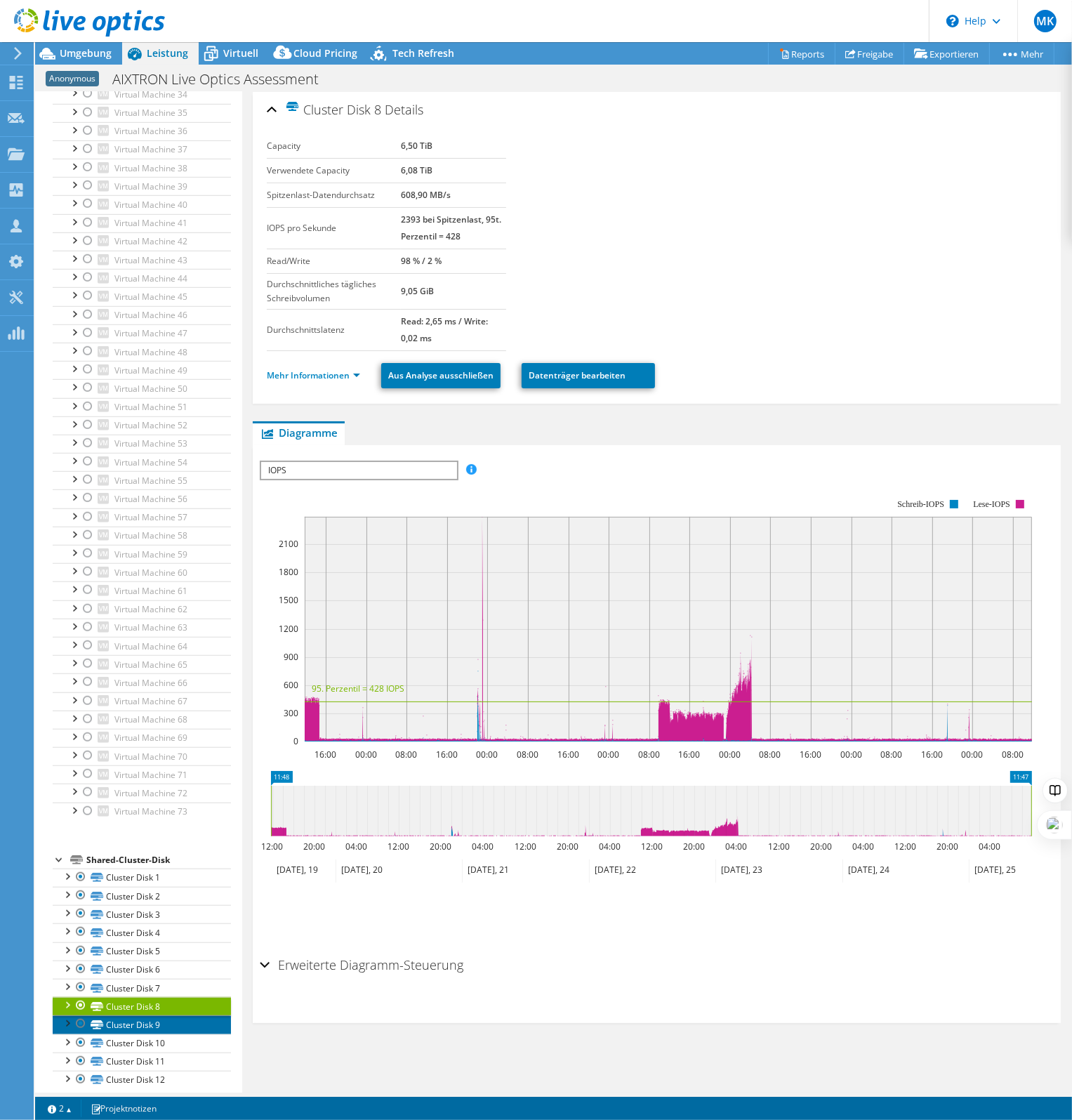
click at [142, 1015] on link "Cluster Disk 9" at bounding box center [141, 1024] width 178 height 18
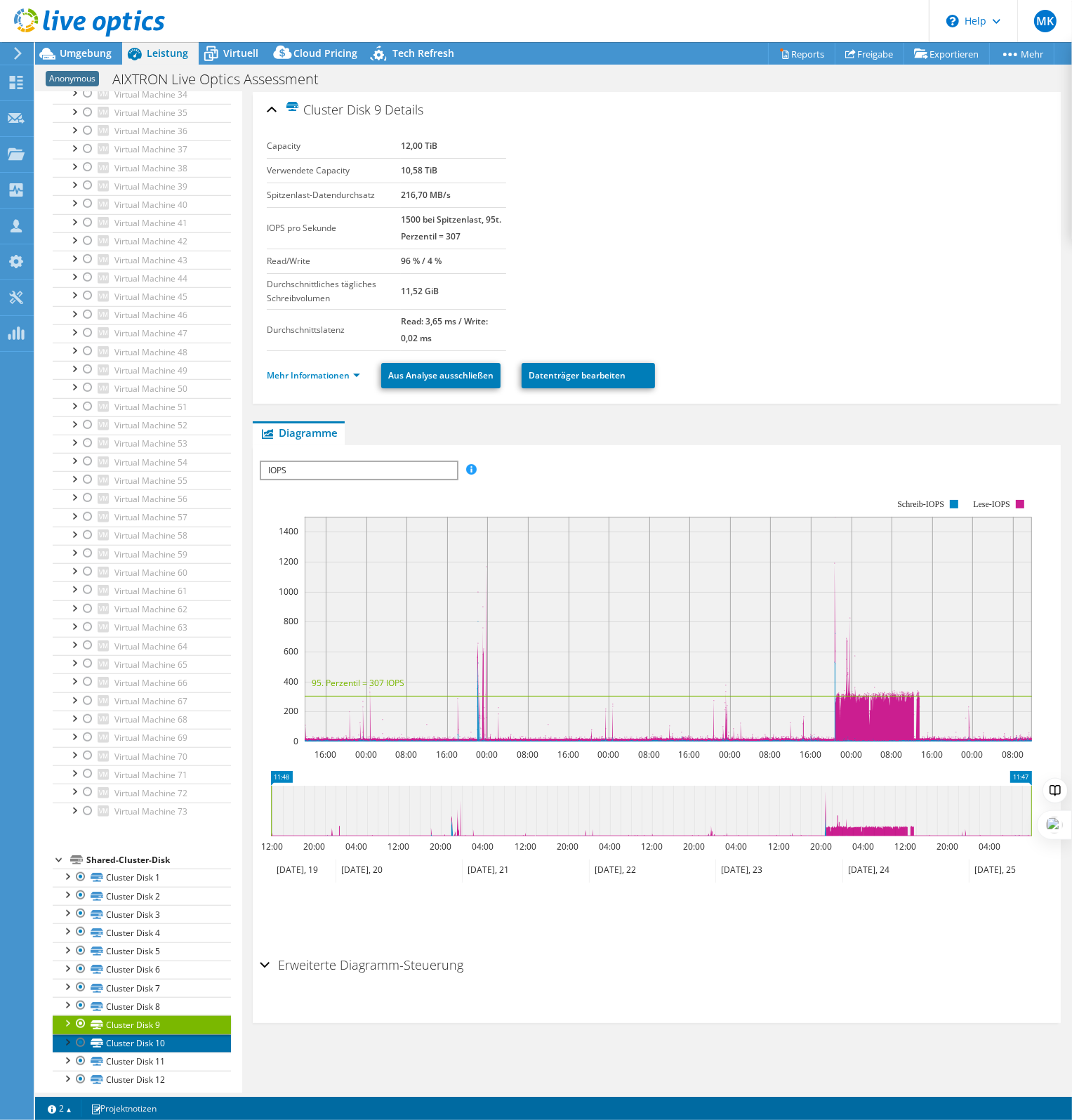
click at [149, 1034] on link "Cluster Disk 10" at bounding box center [141, 1043] width 178 height 18
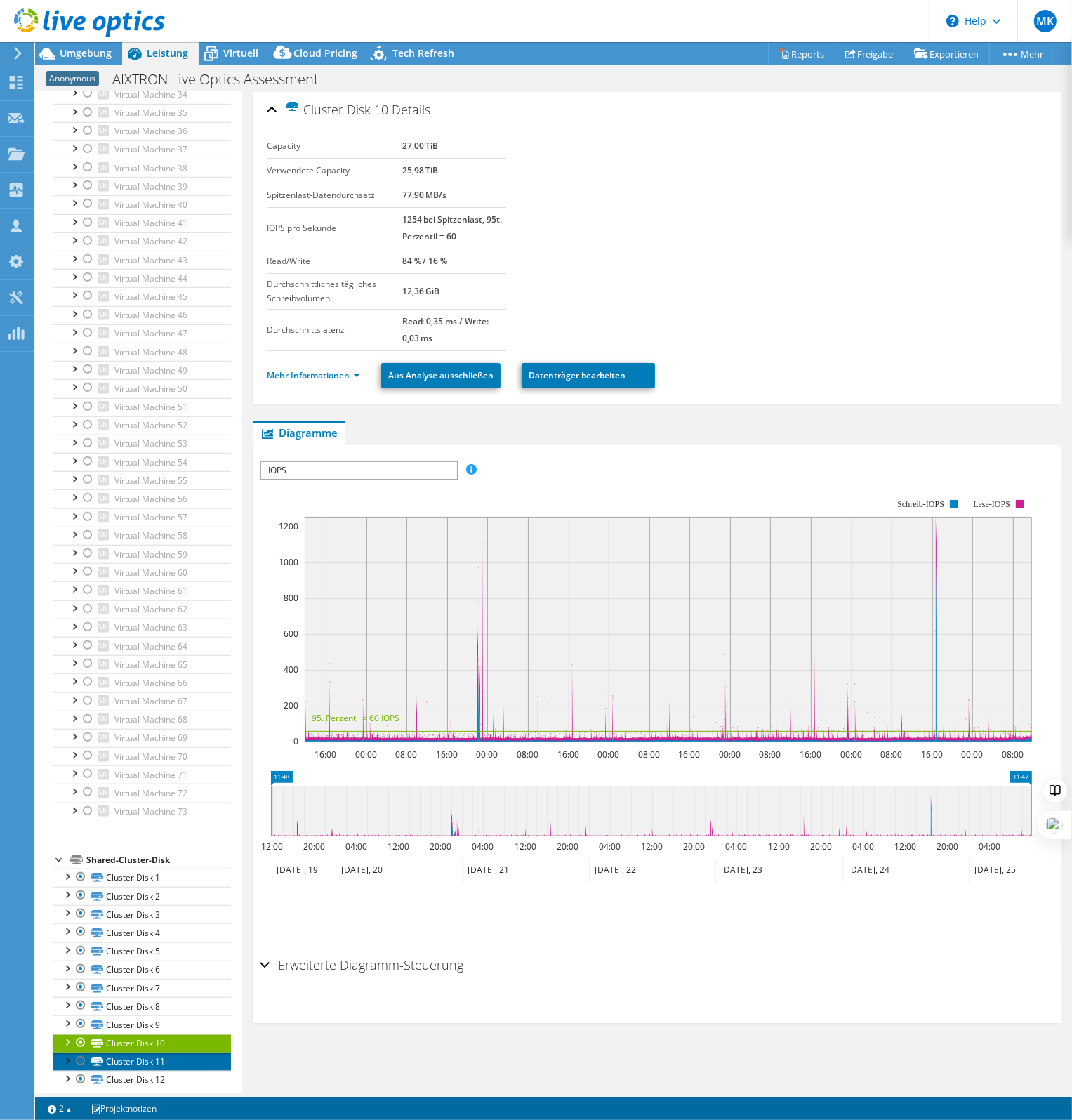
click at [140, 1052] on link "Cluster Disk 11" at bounding box center [141, 1061] width 178 height 18
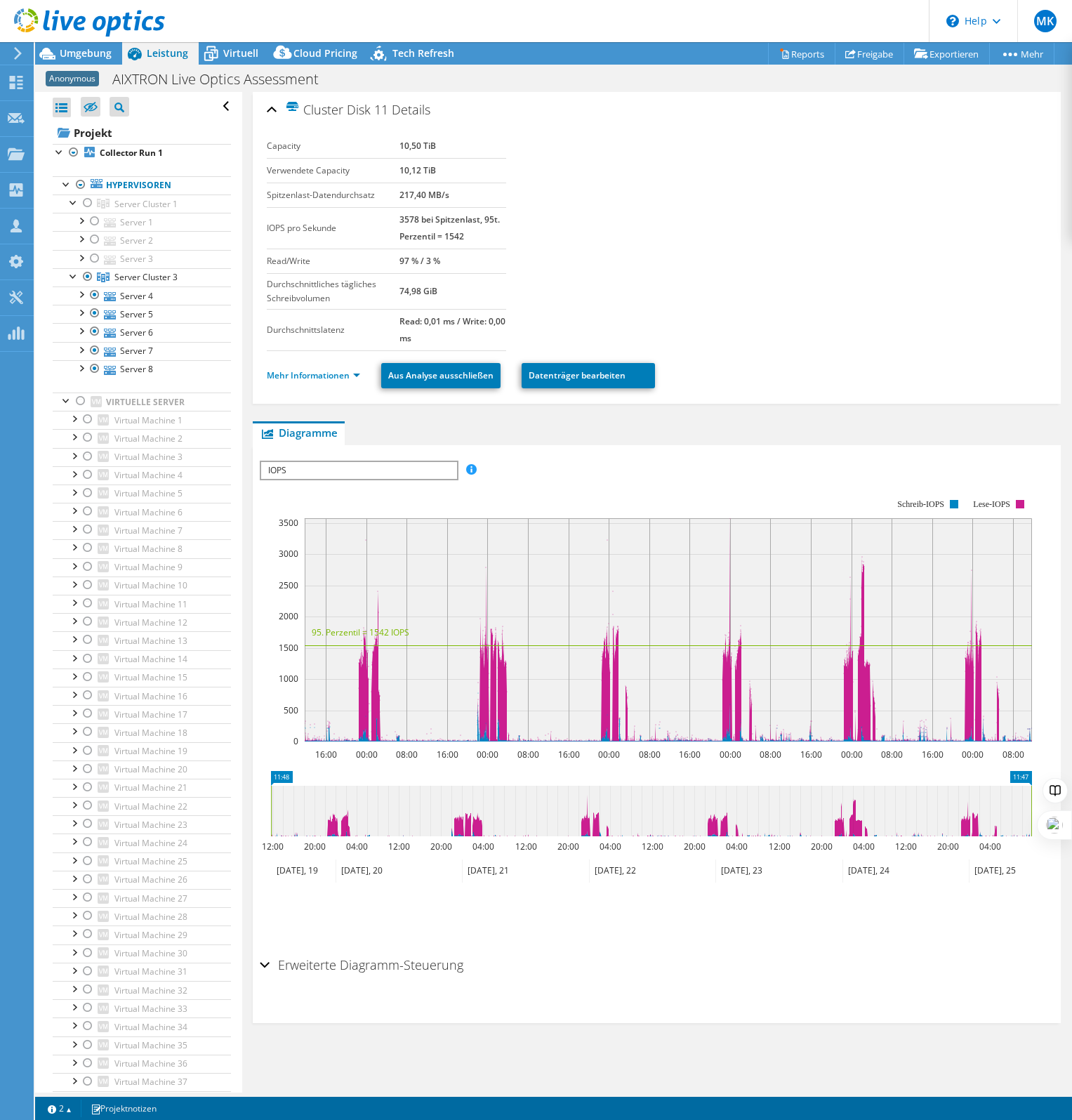
select select "USD"
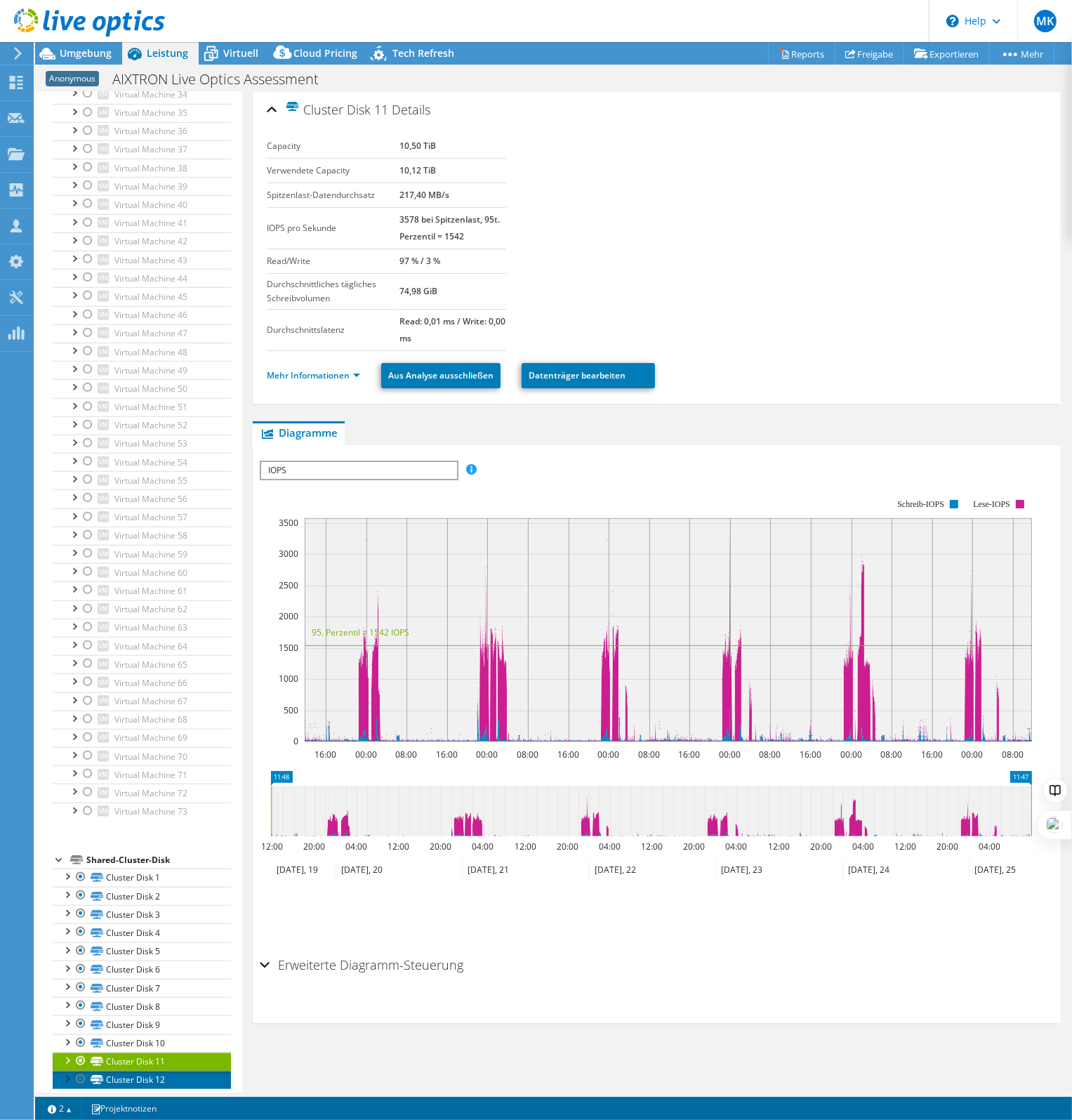
click at [123, 1070] on link "Cluster Disk 12" at bounding box center [141, 1079] width 178 height 18
